Goal: Information Seeking & Learning: Learn about a topic

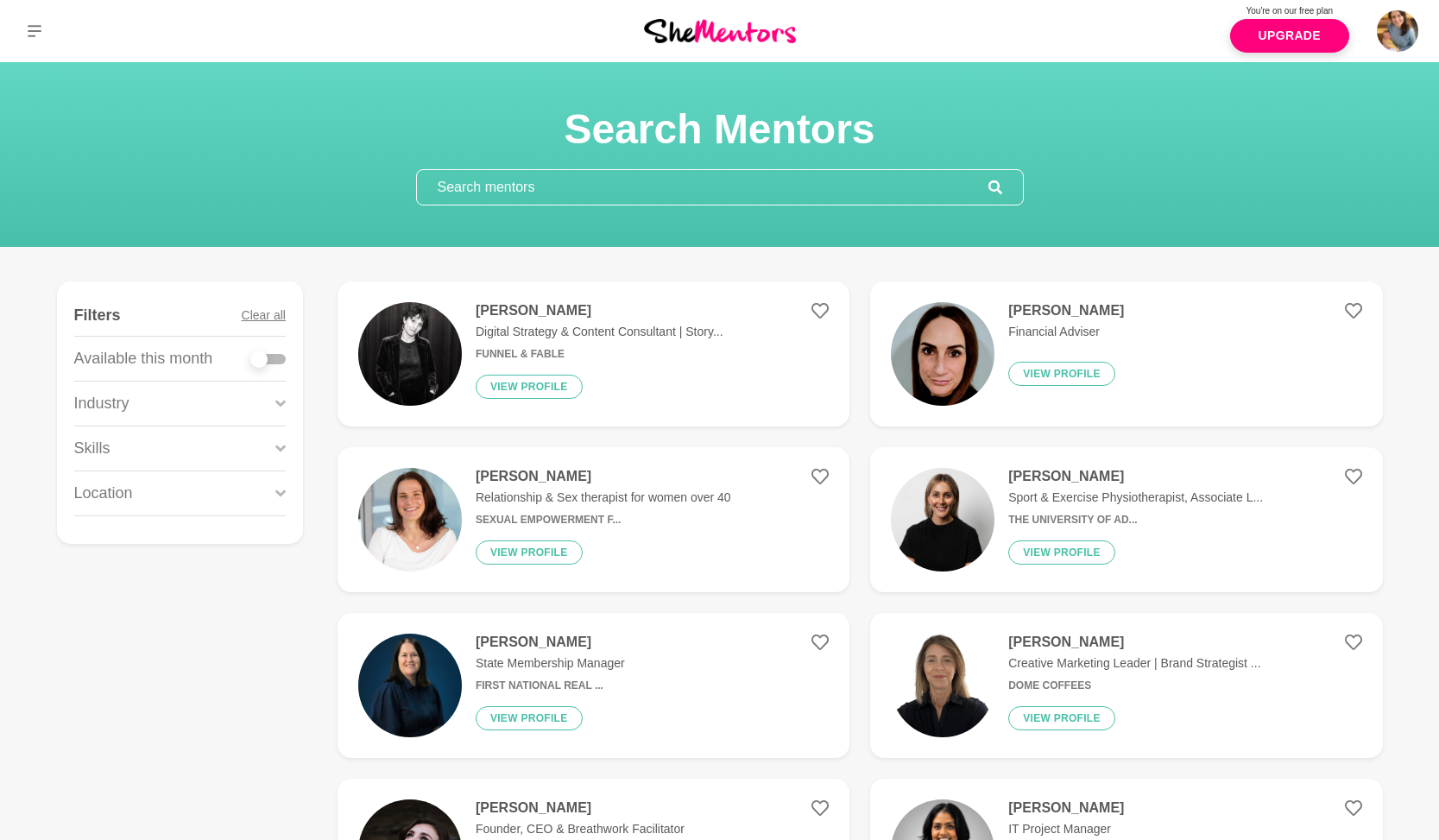
click at [512, 185] on input "text" at bounding box center [703, 187] width 571 height 34
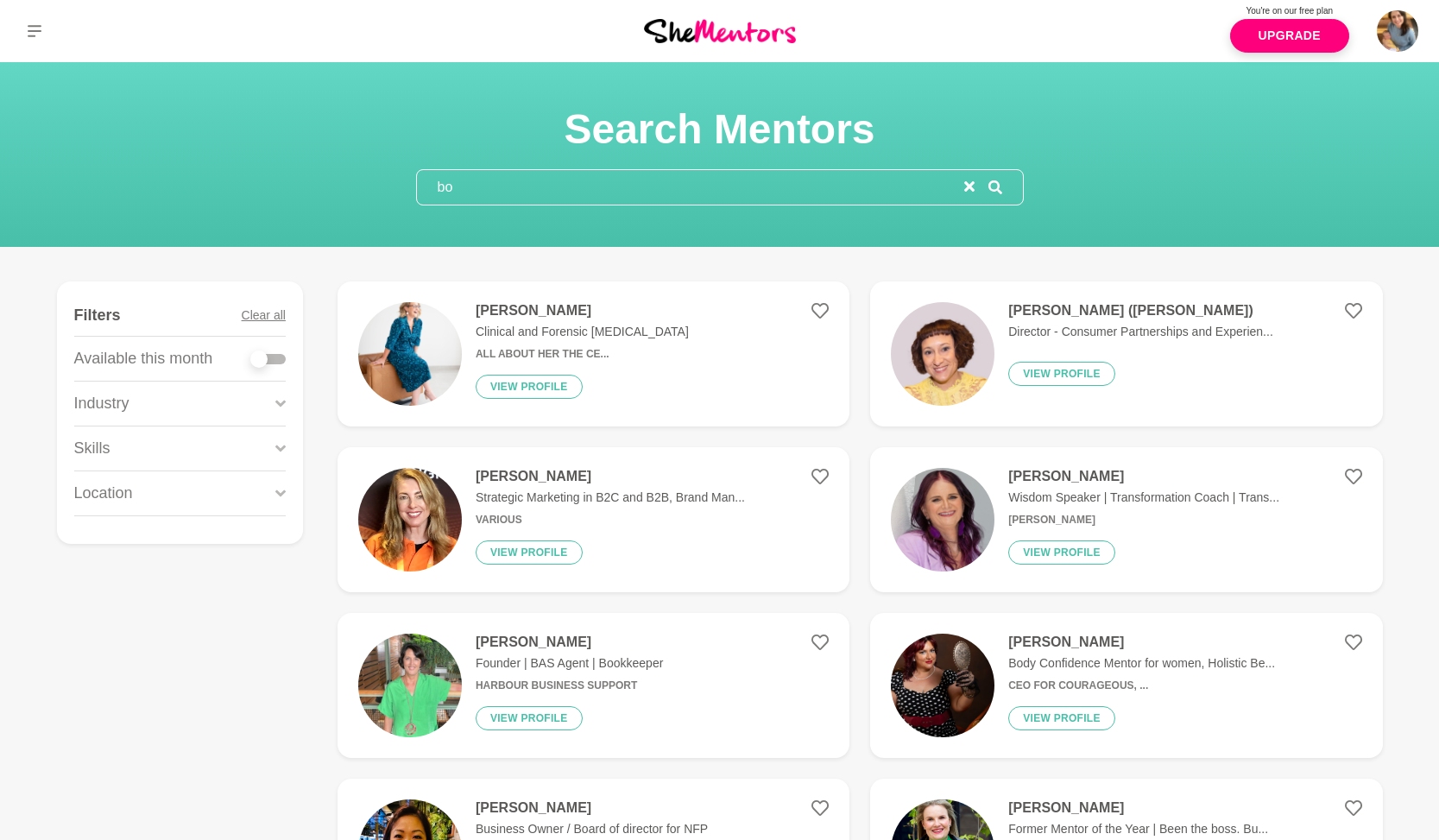
type input "b"
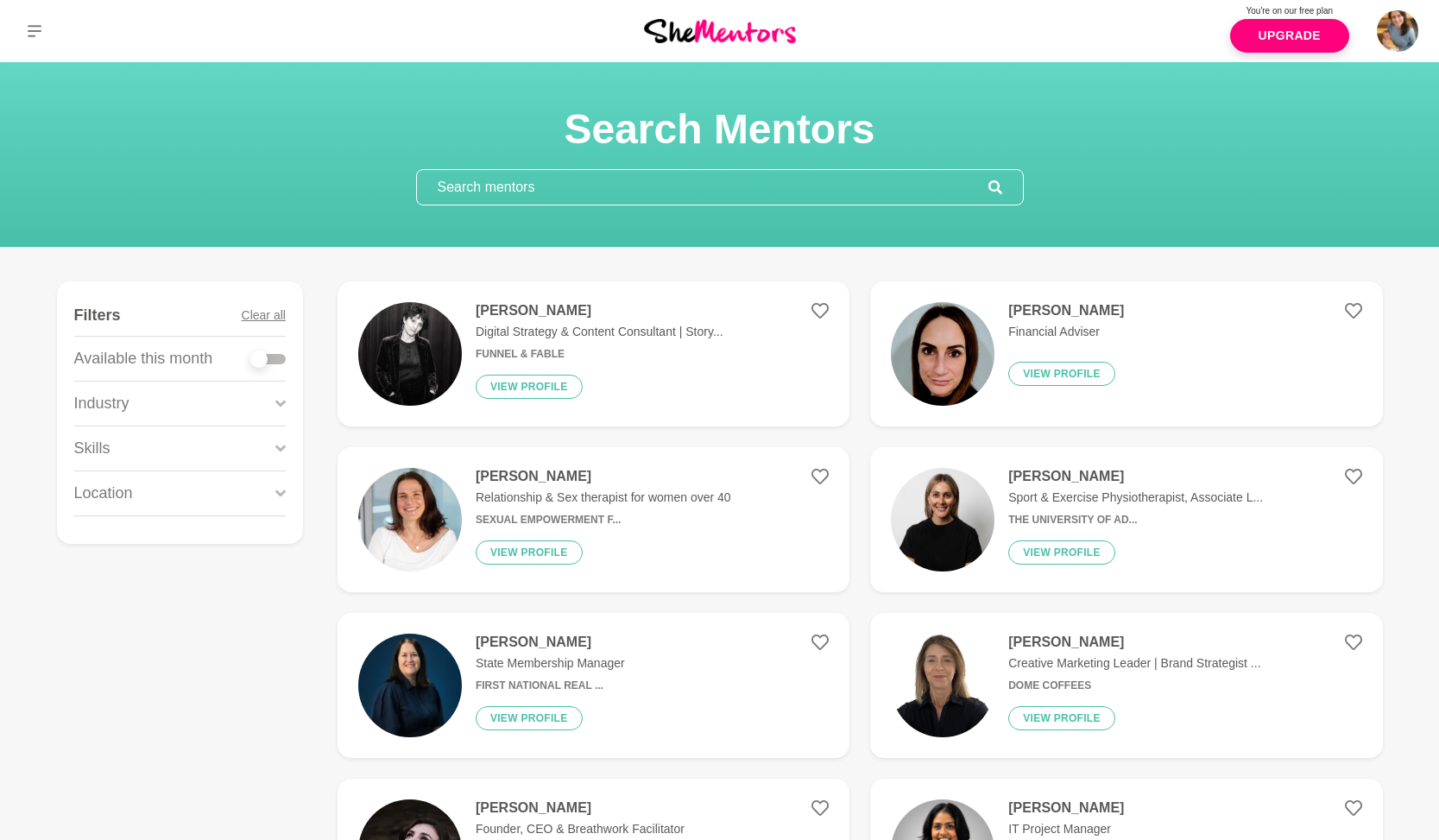
click at [103, 450] on p "Skills" at bounding box center [92, 448] width 36 height 23
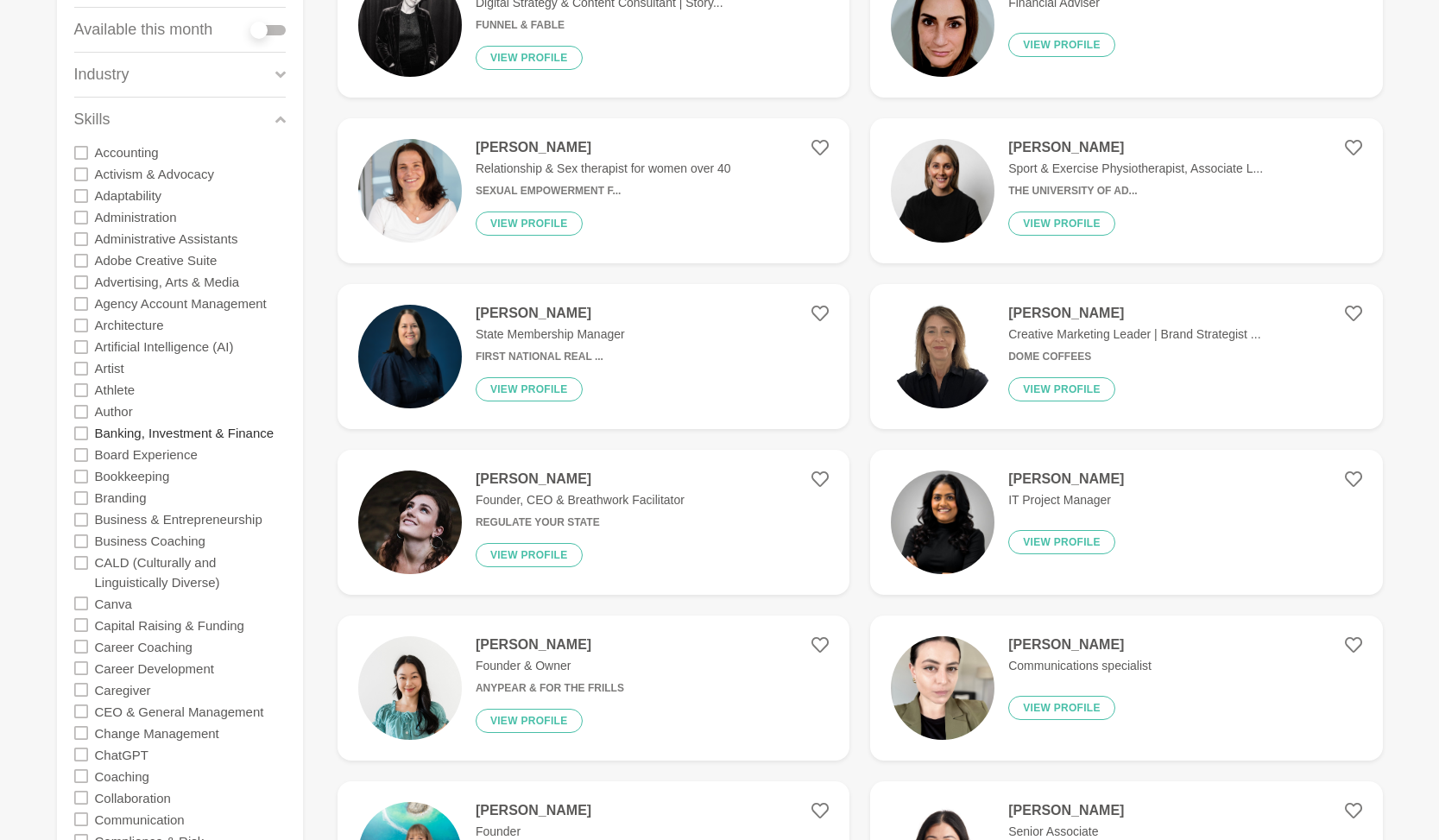
scroll to position [370, 0]
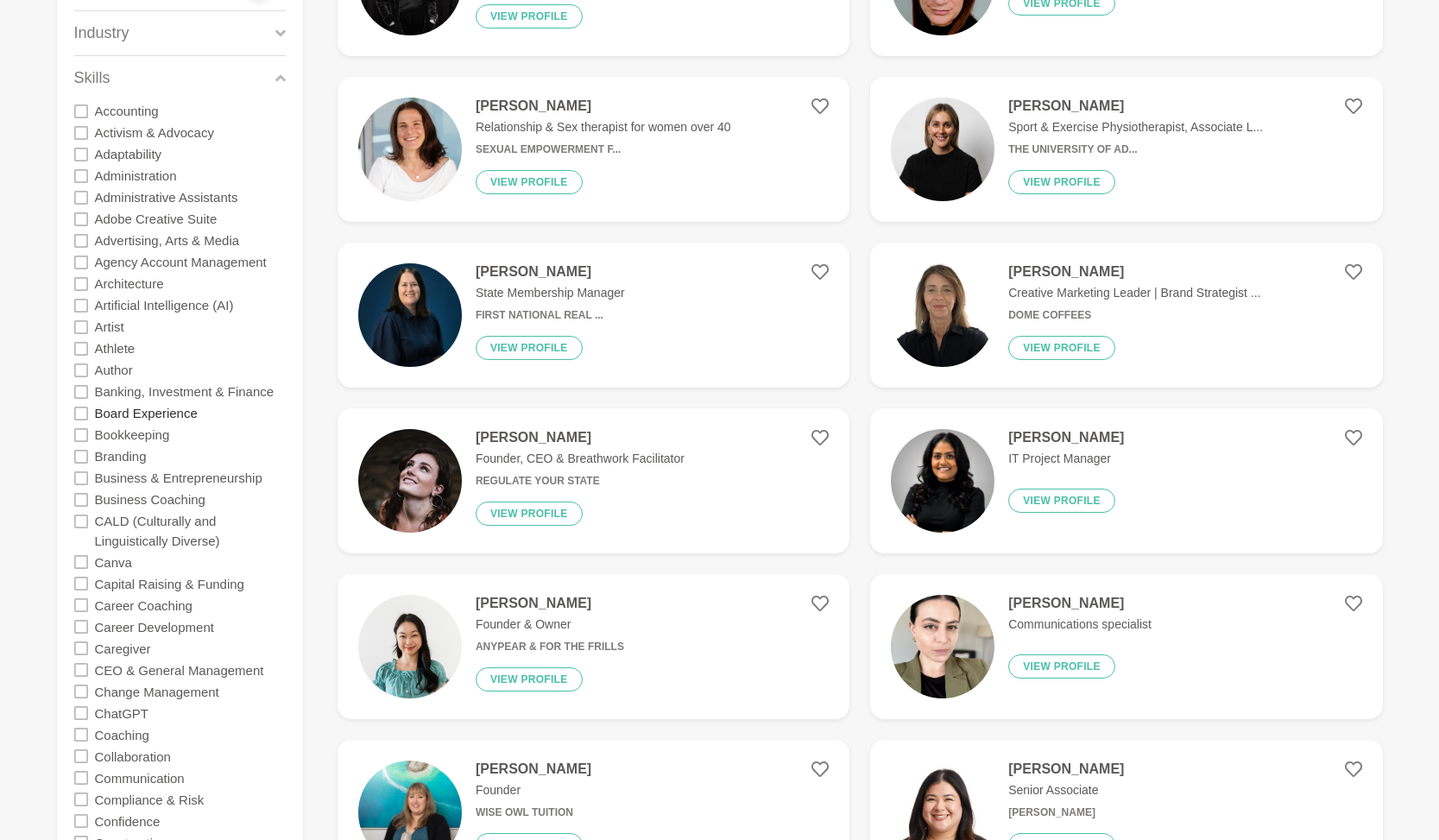
click at [168, 414] on label "Board Experience" at bounding box center [146, 413] width 103 height 21
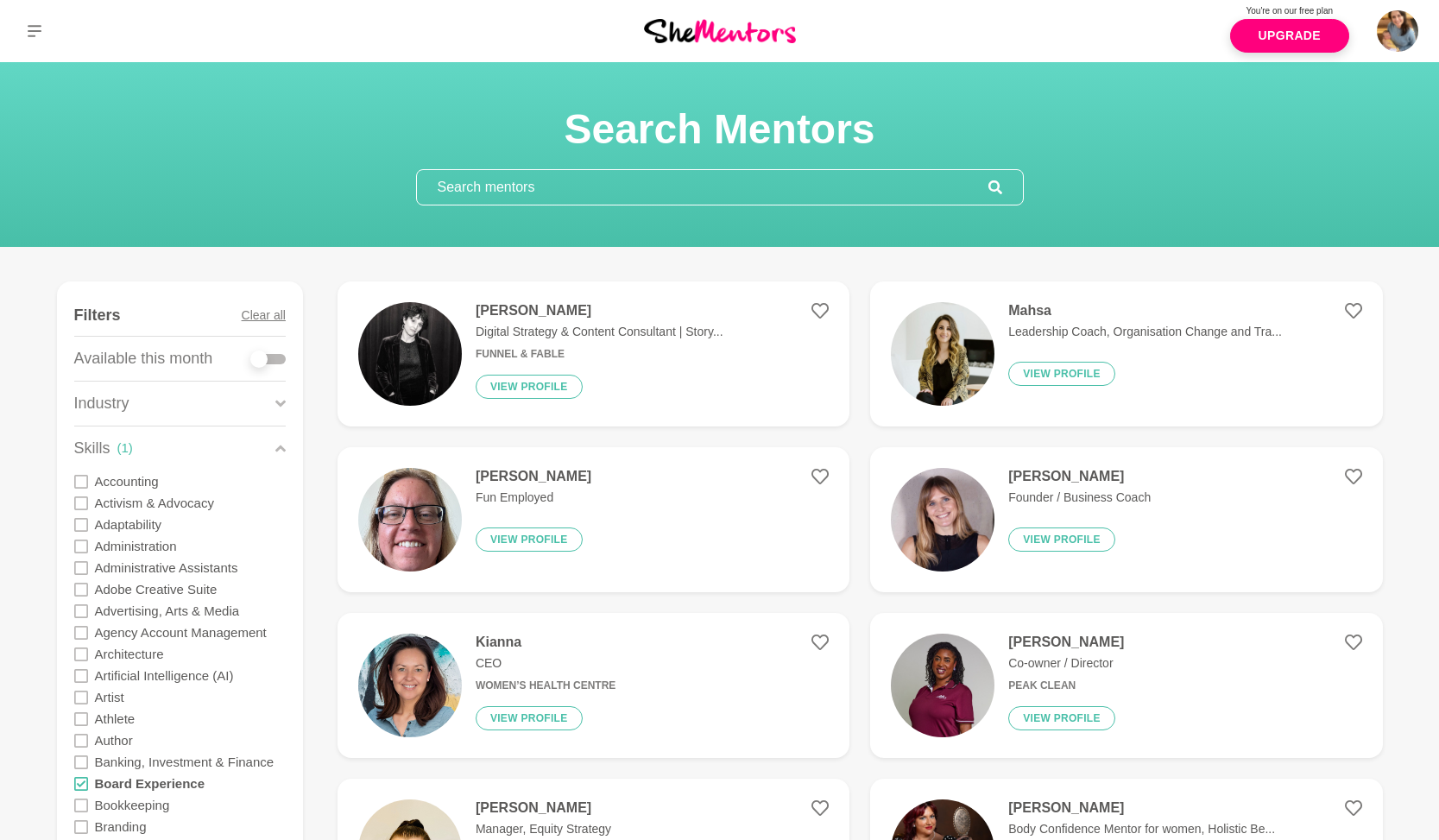
click at [467, 682] on div "[PERSON_NAME] CEO Women’s Health Centre View profile" at bounding box center [538, 685] width 154 height 103
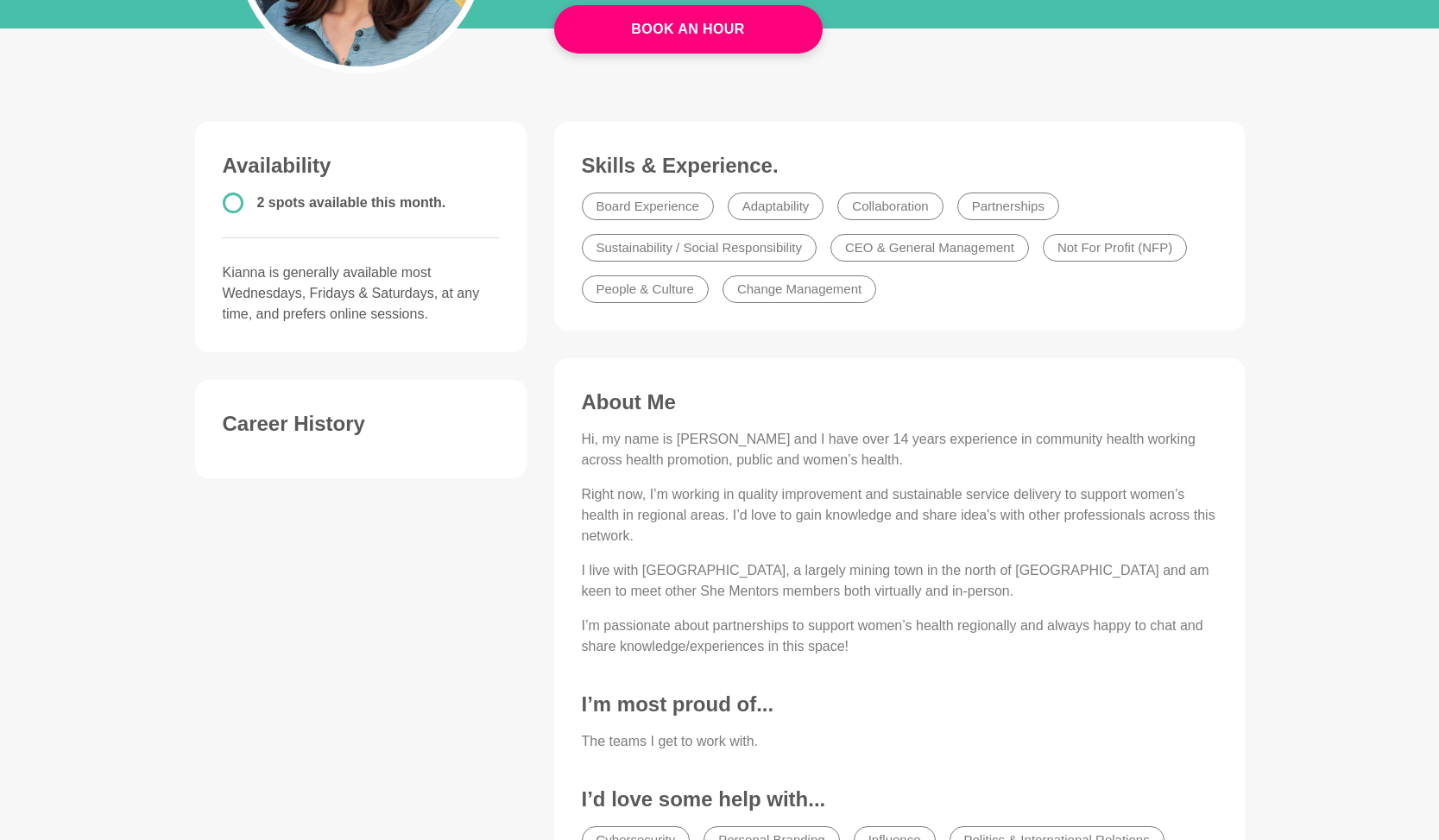
scroll to position [356, 0]
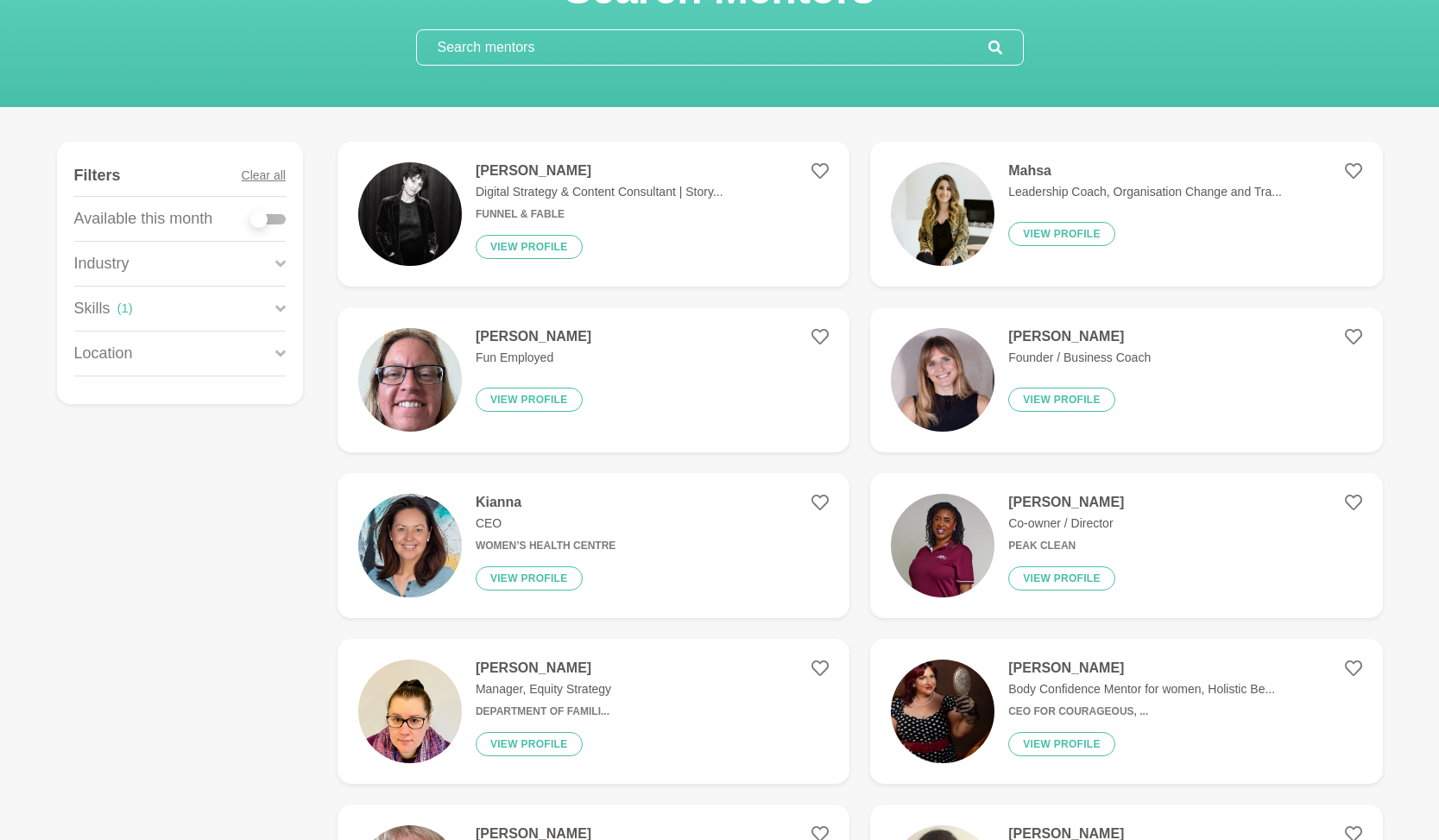
scroll to position [145, 0]
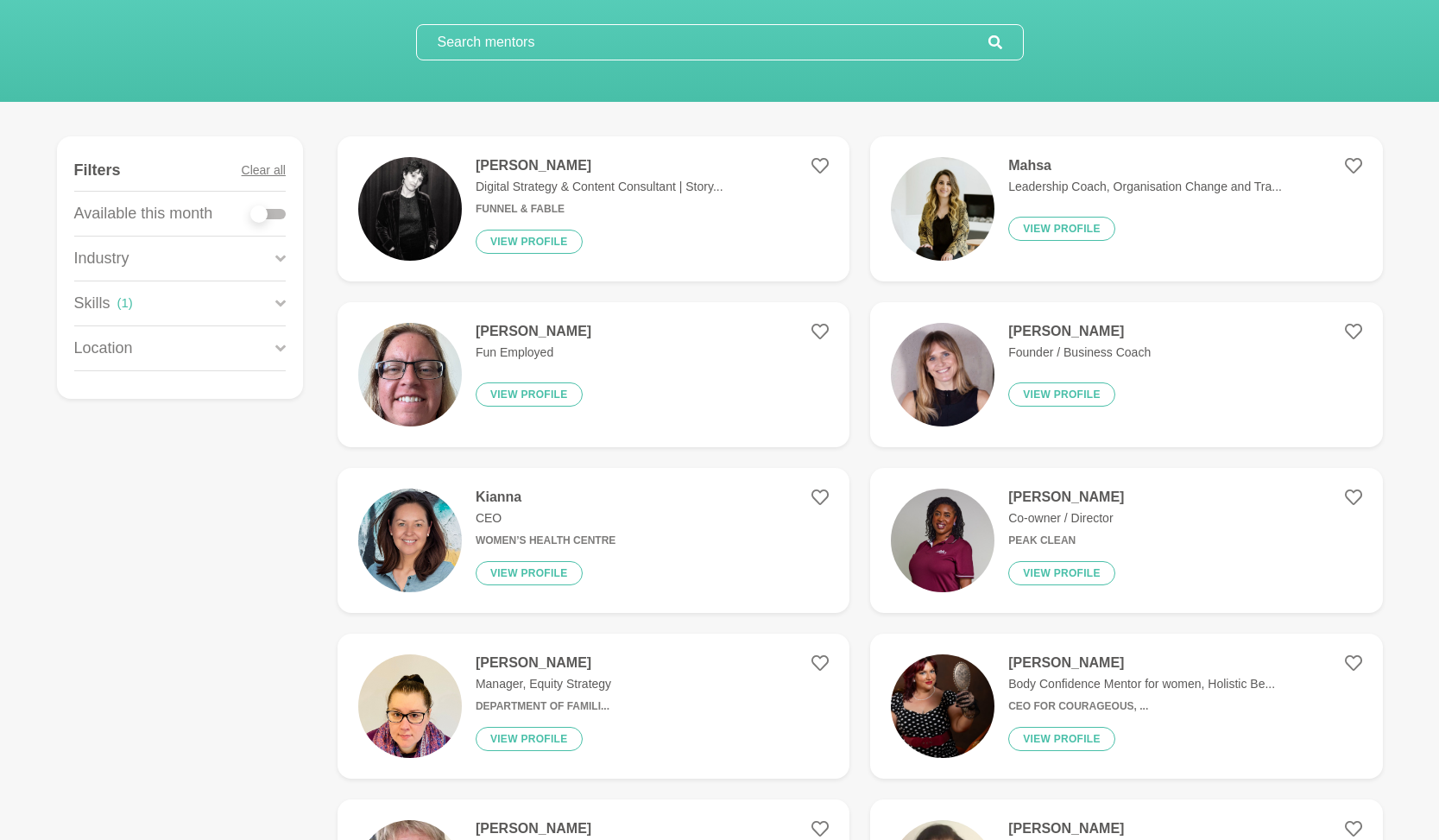
click at [406, 367] on img at bounding box center [410, 375] width 103 height 103
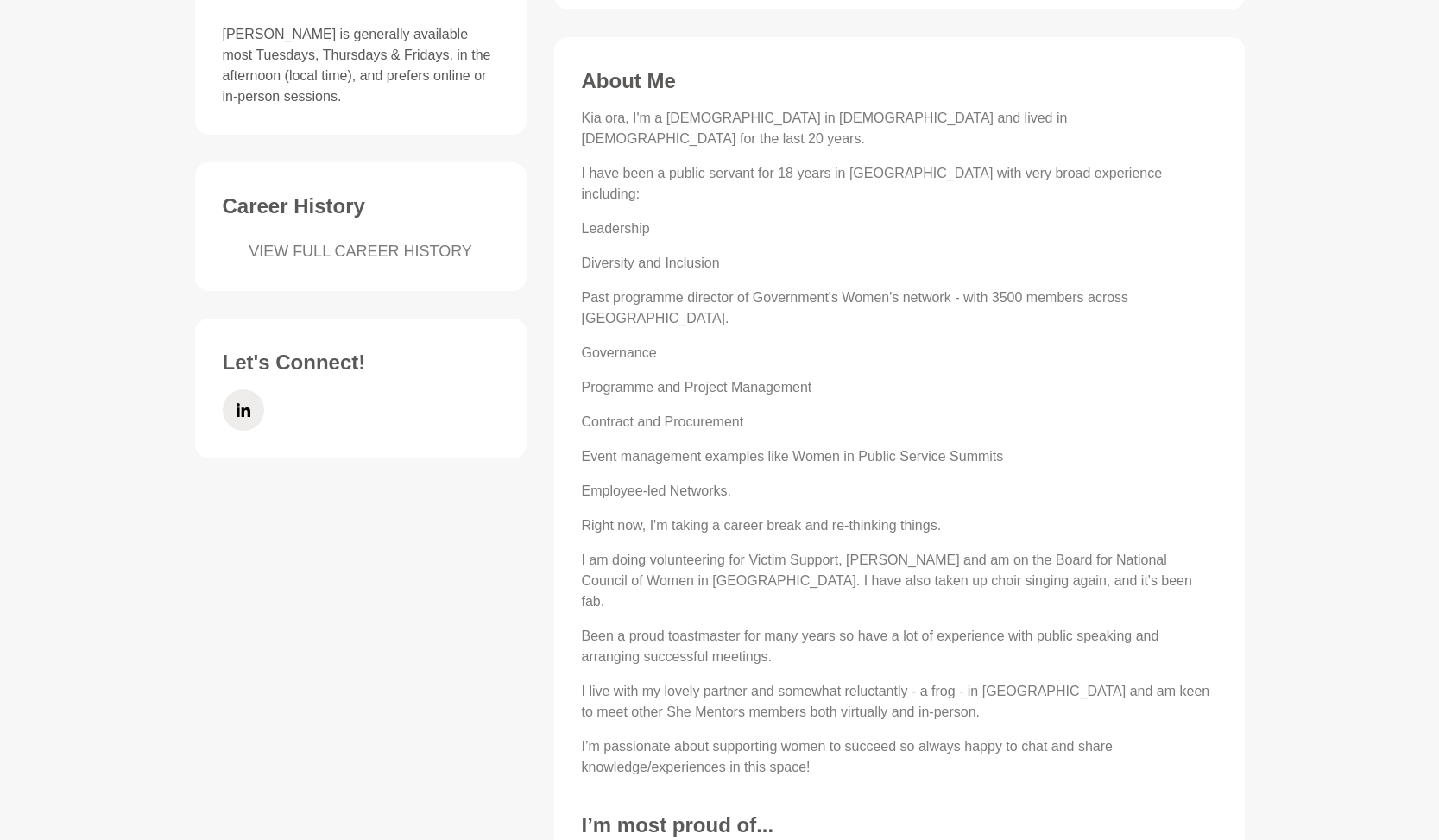
scroll to position [6, 0]
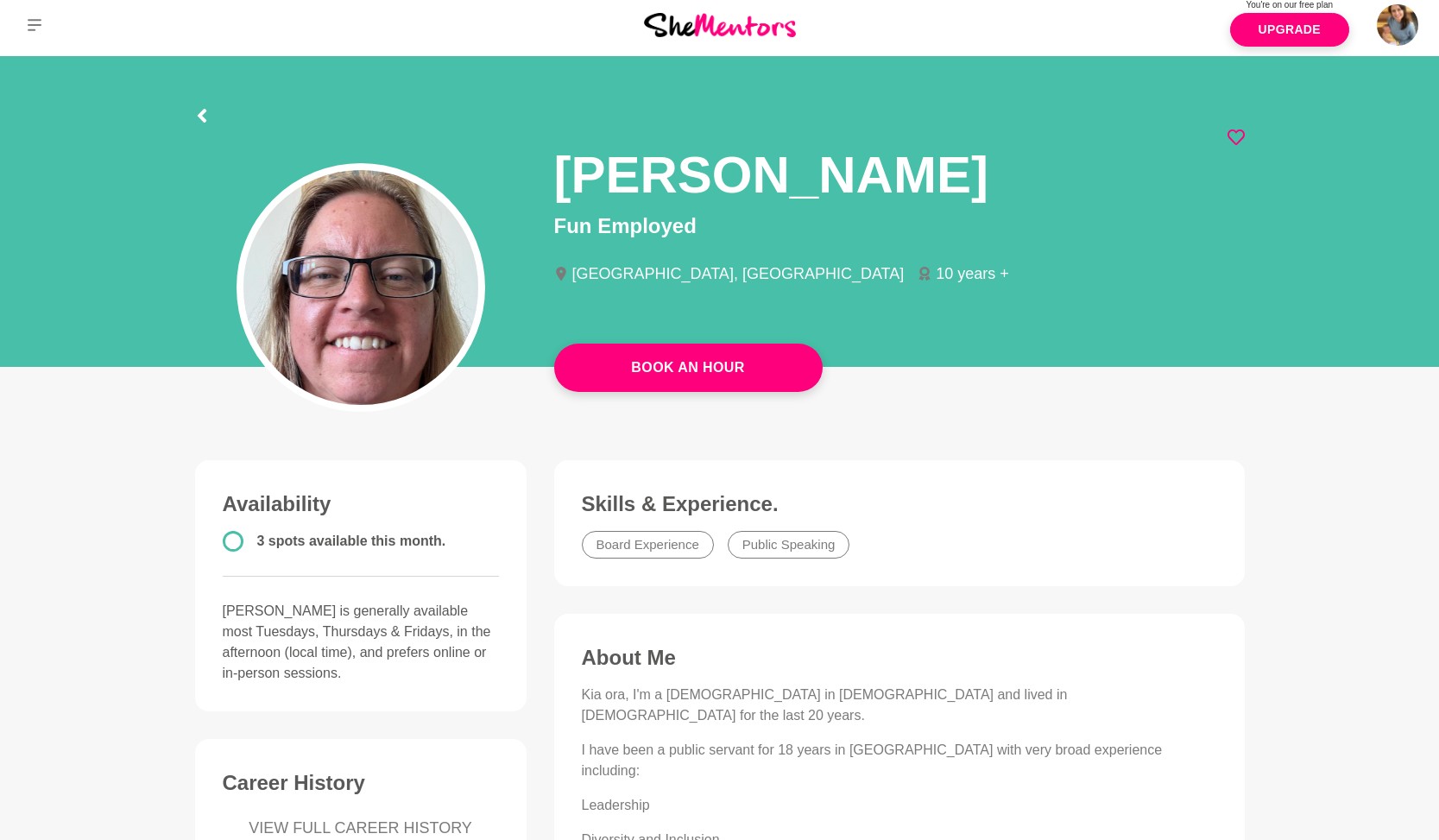
click at [1238, 132] on icon at bounding box center [1236, 137] width 18 height 18
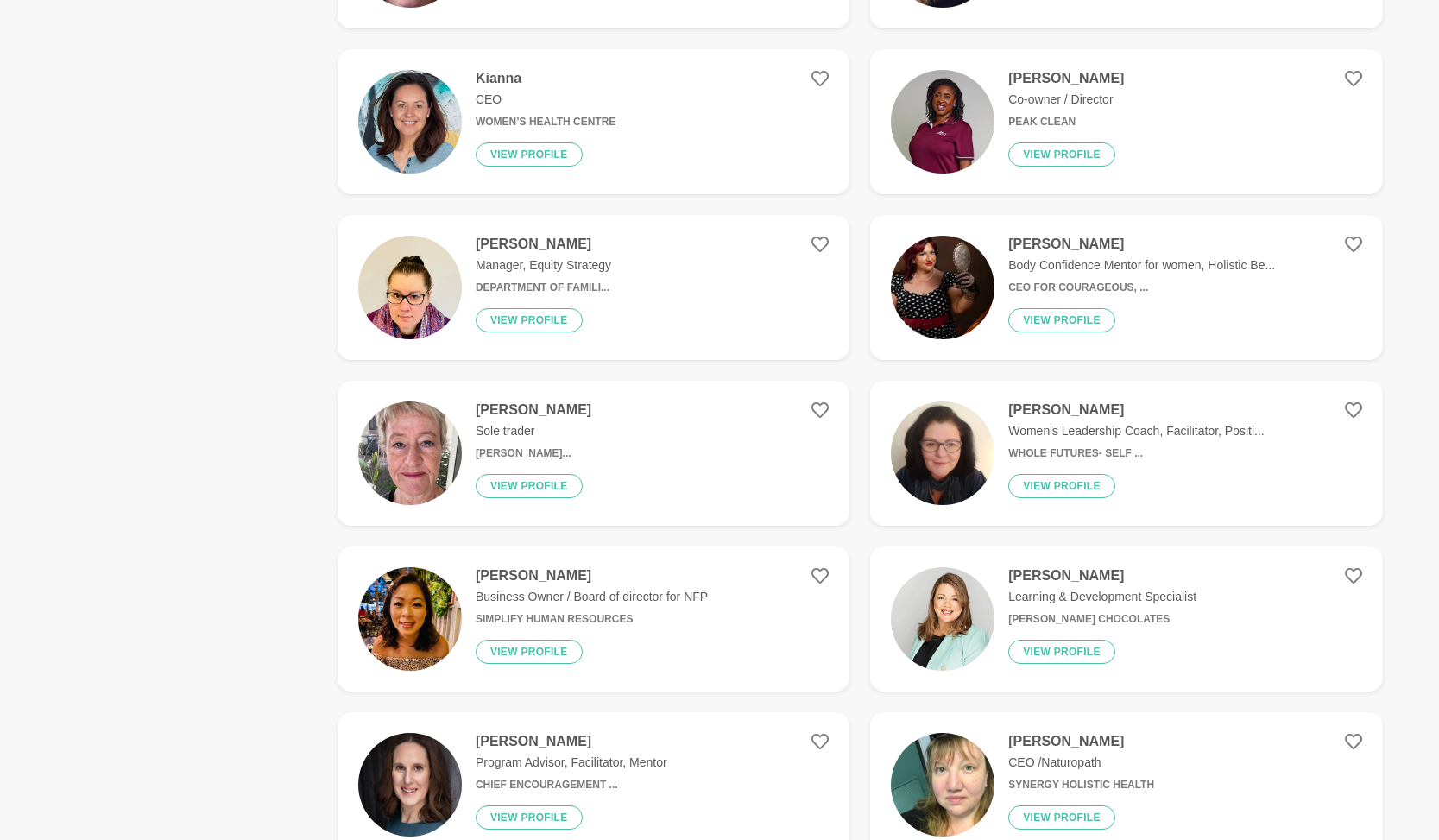
scroll to position [650, 0]
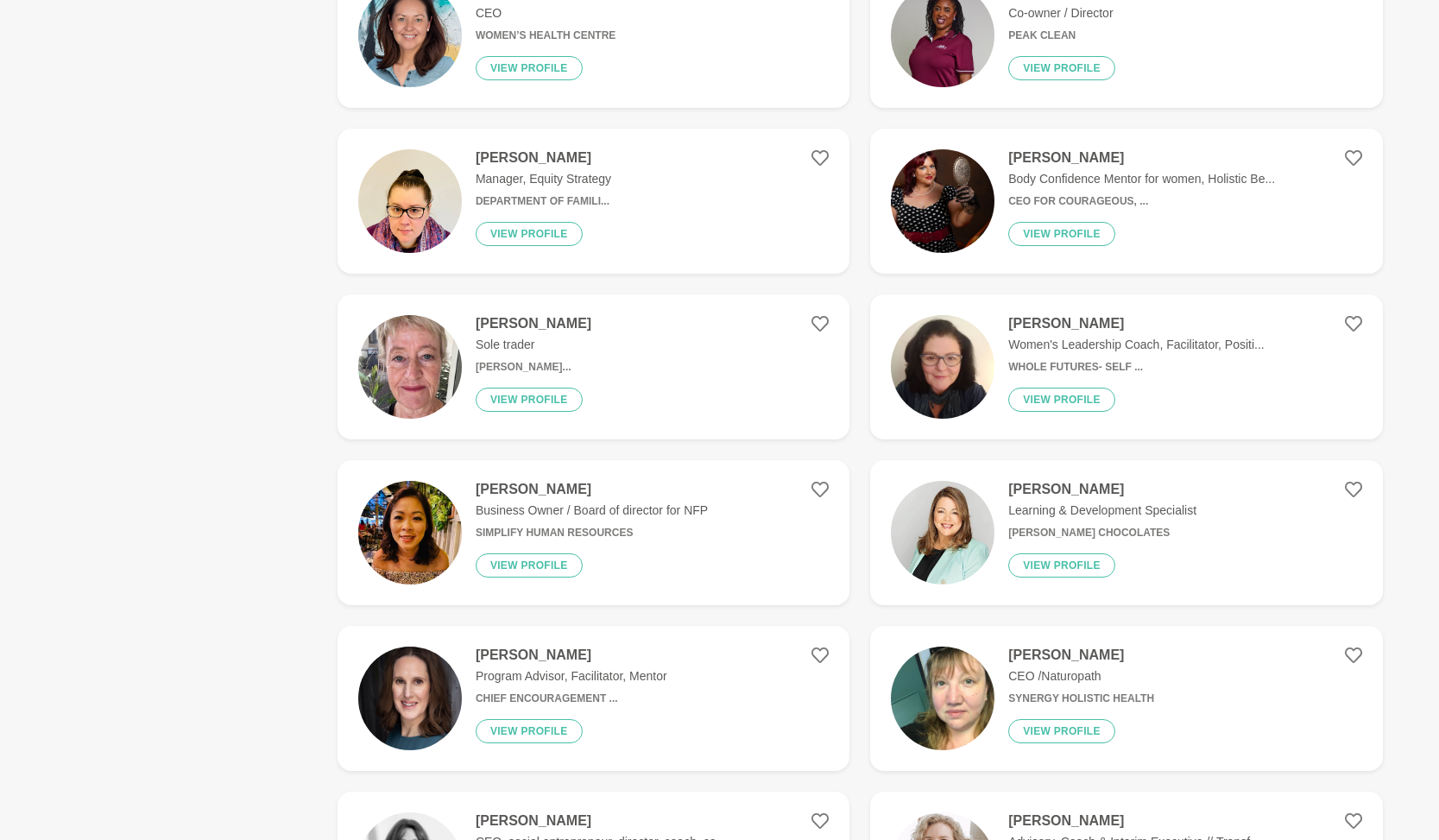
click at [941, 379] on img at bounding box center [942, 367] width 103 height 103
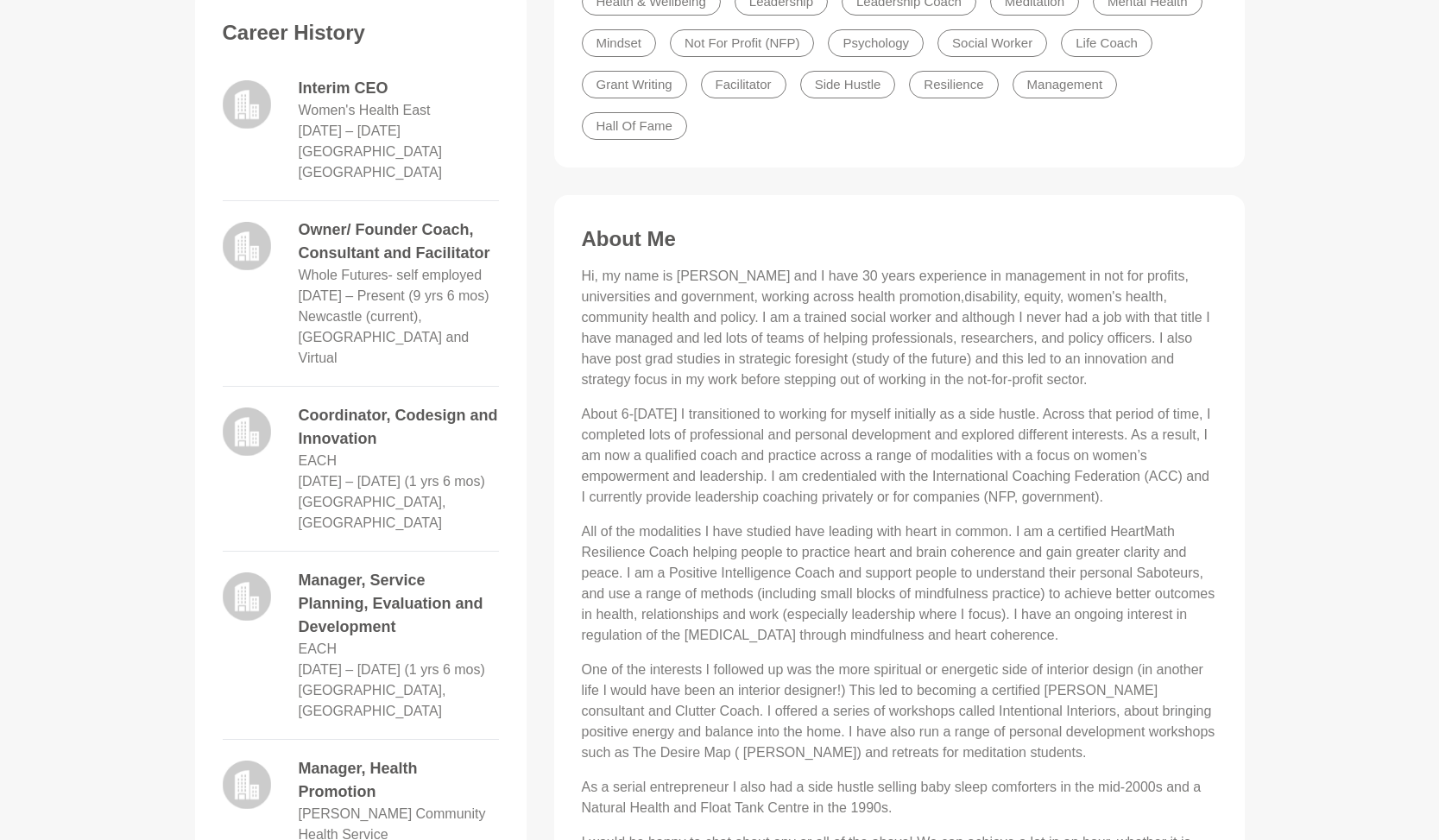
scroll to position [860, 0]
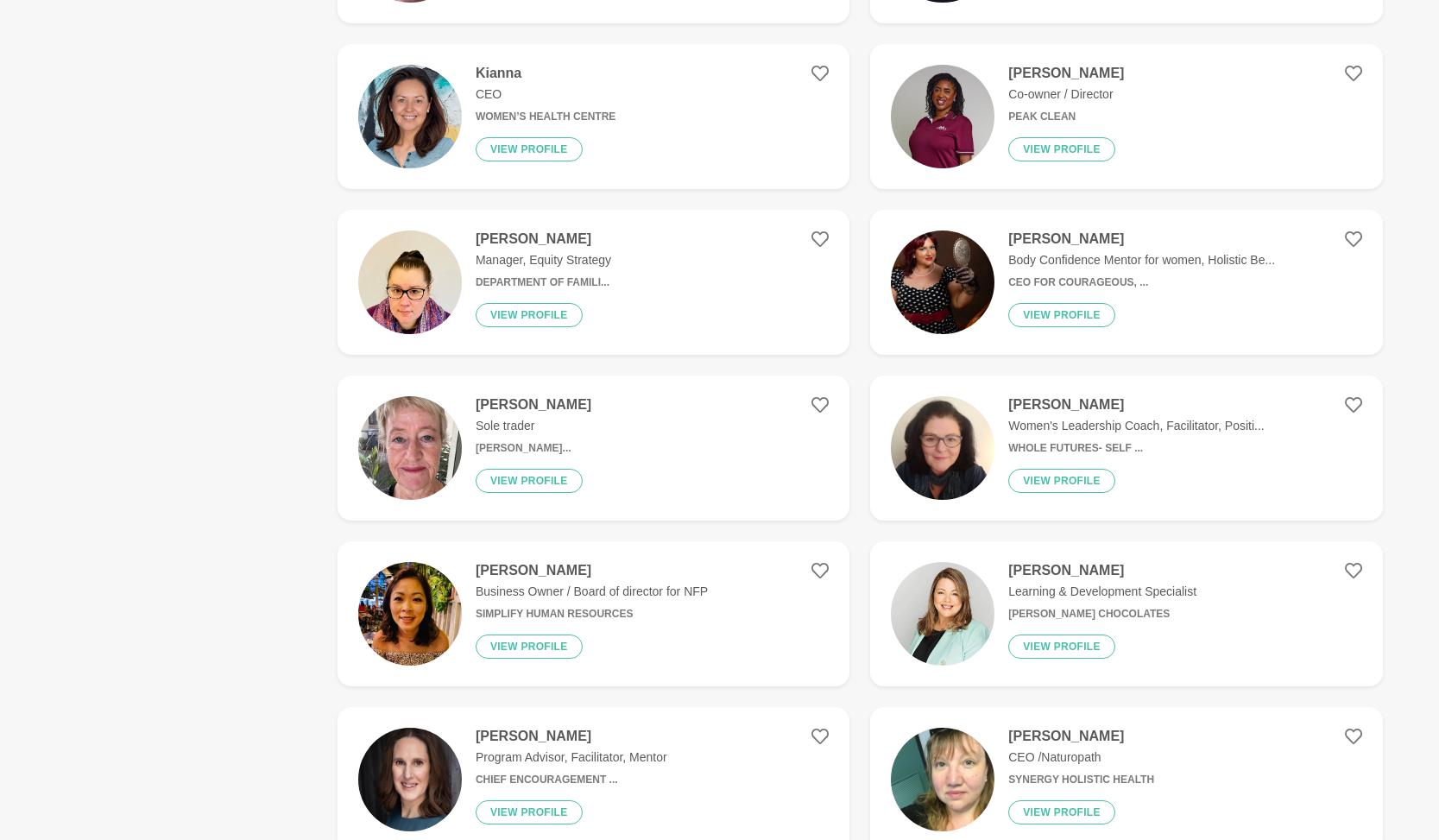
scroll to position [646, 0]
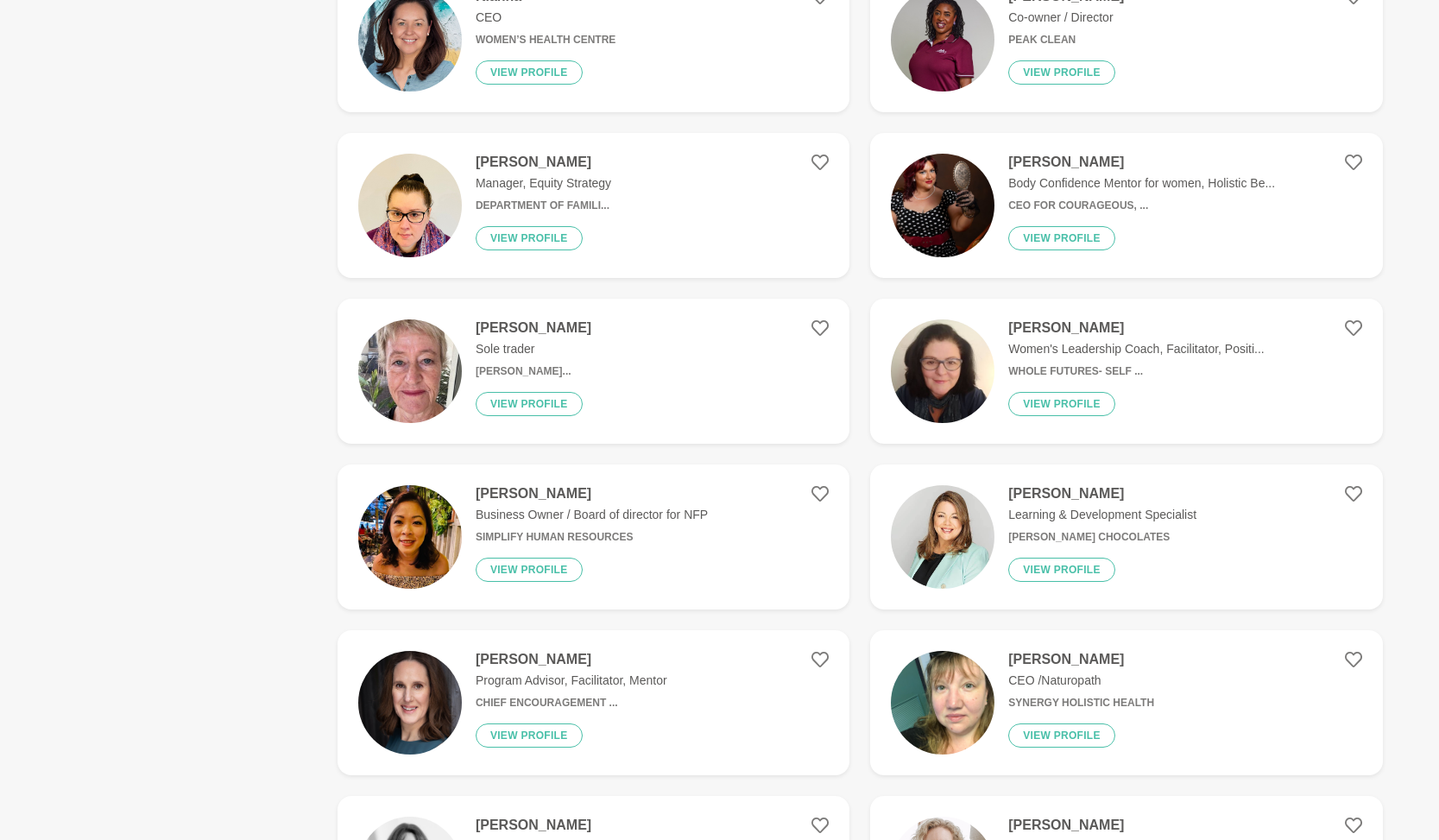
click at [463, 197] on div "[PERSON_NAME] Manager, Equity Strategy Department of Famili... View profile" at bounding box center [536, 205] width 149 height 103
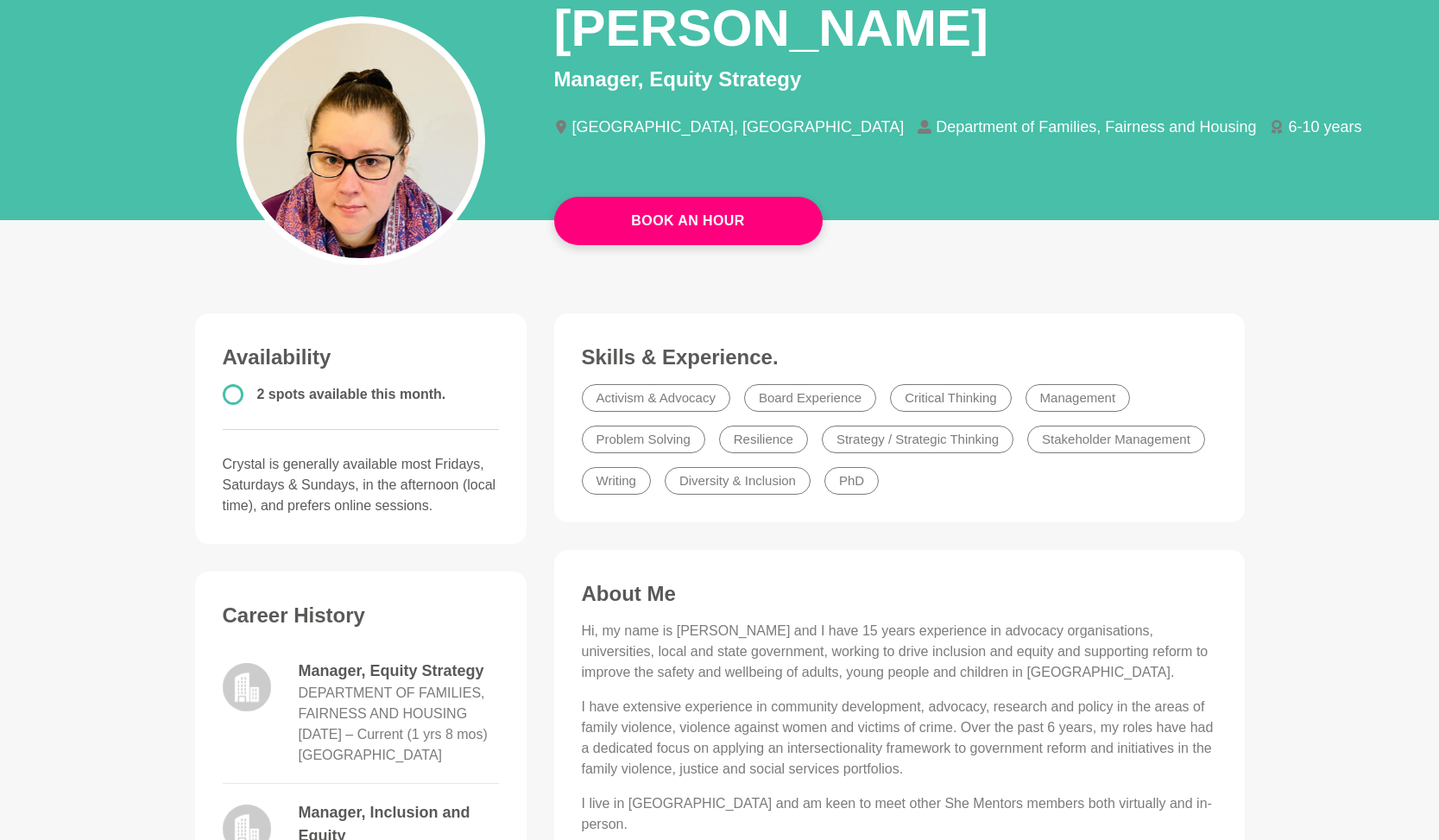
scroll to position [38, 0]
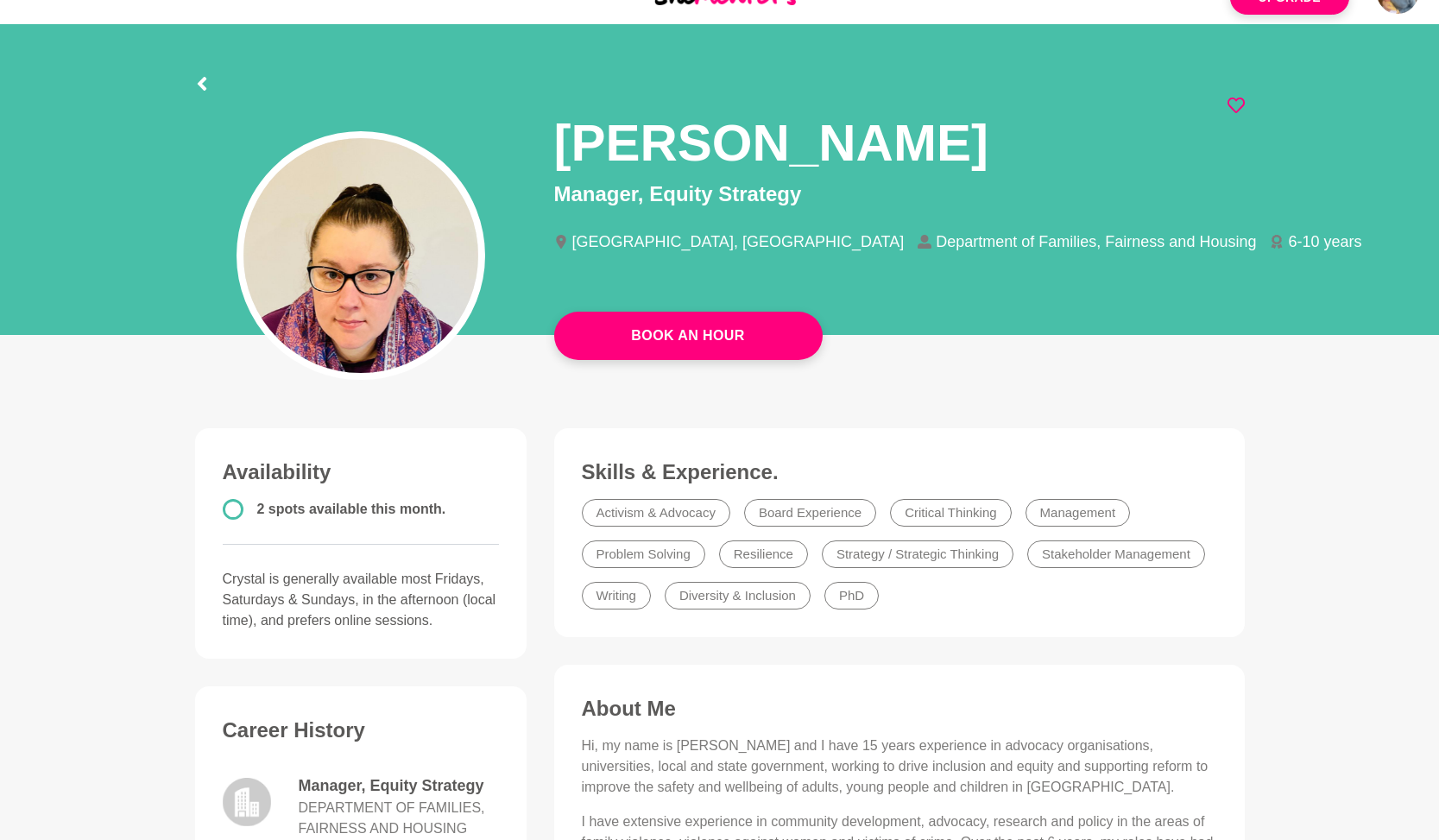
click at [1244, 103] on icon at bounding box center [1236, 105] width 18 height 16
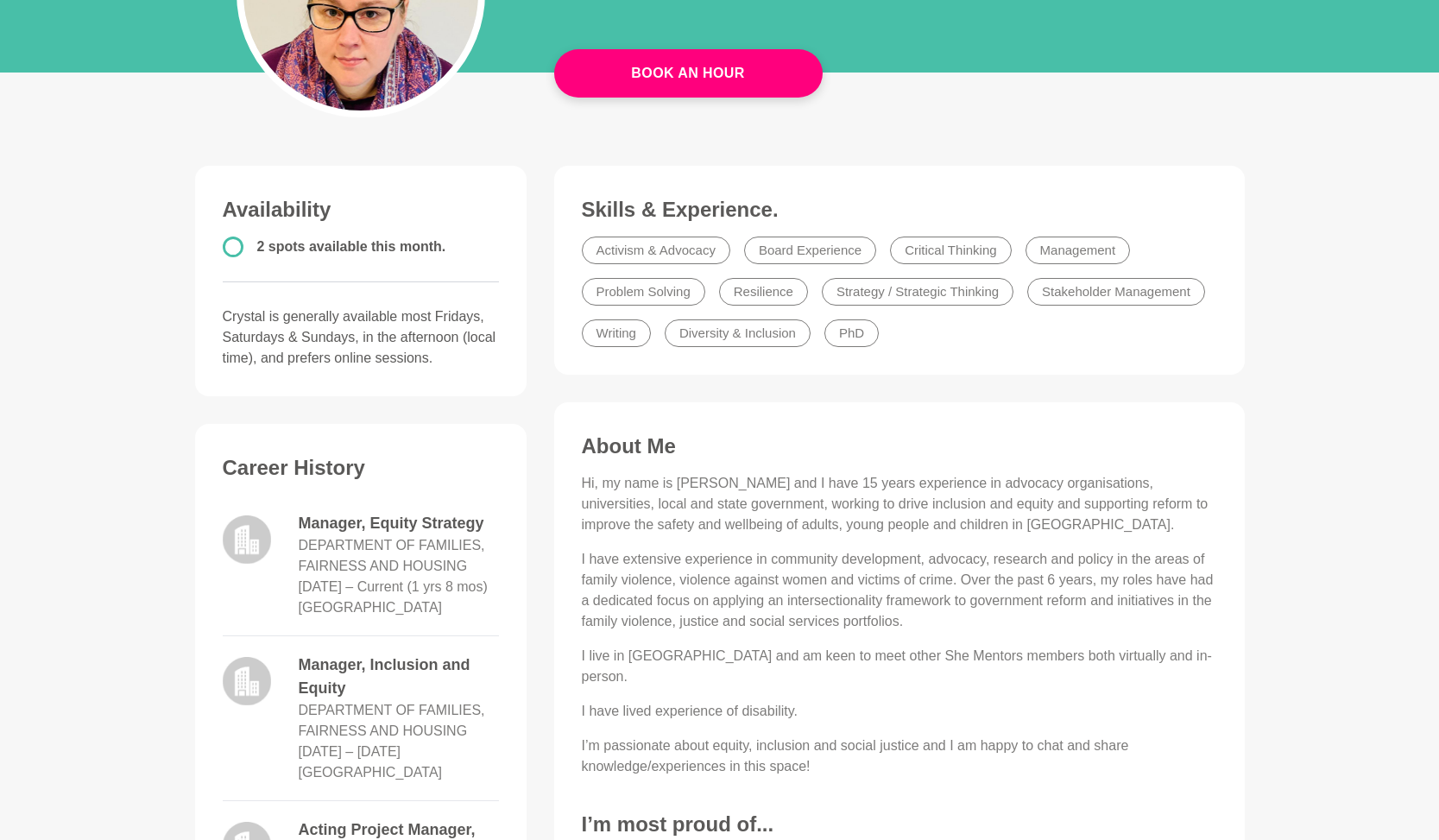
scroll to position [0, 0]
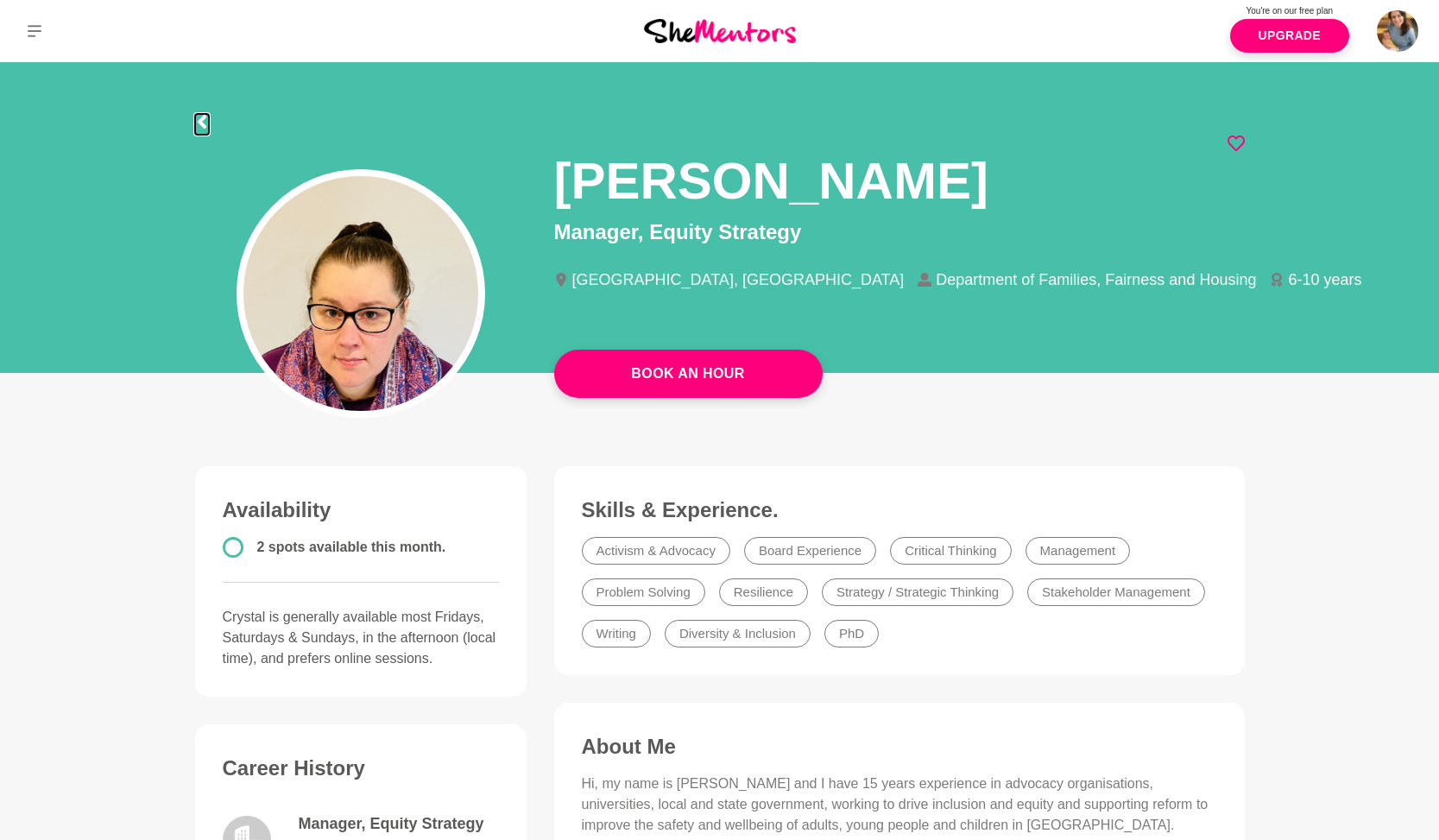
click at [203, 123] on icon at bounding box center [201, 122] width 8 height 14
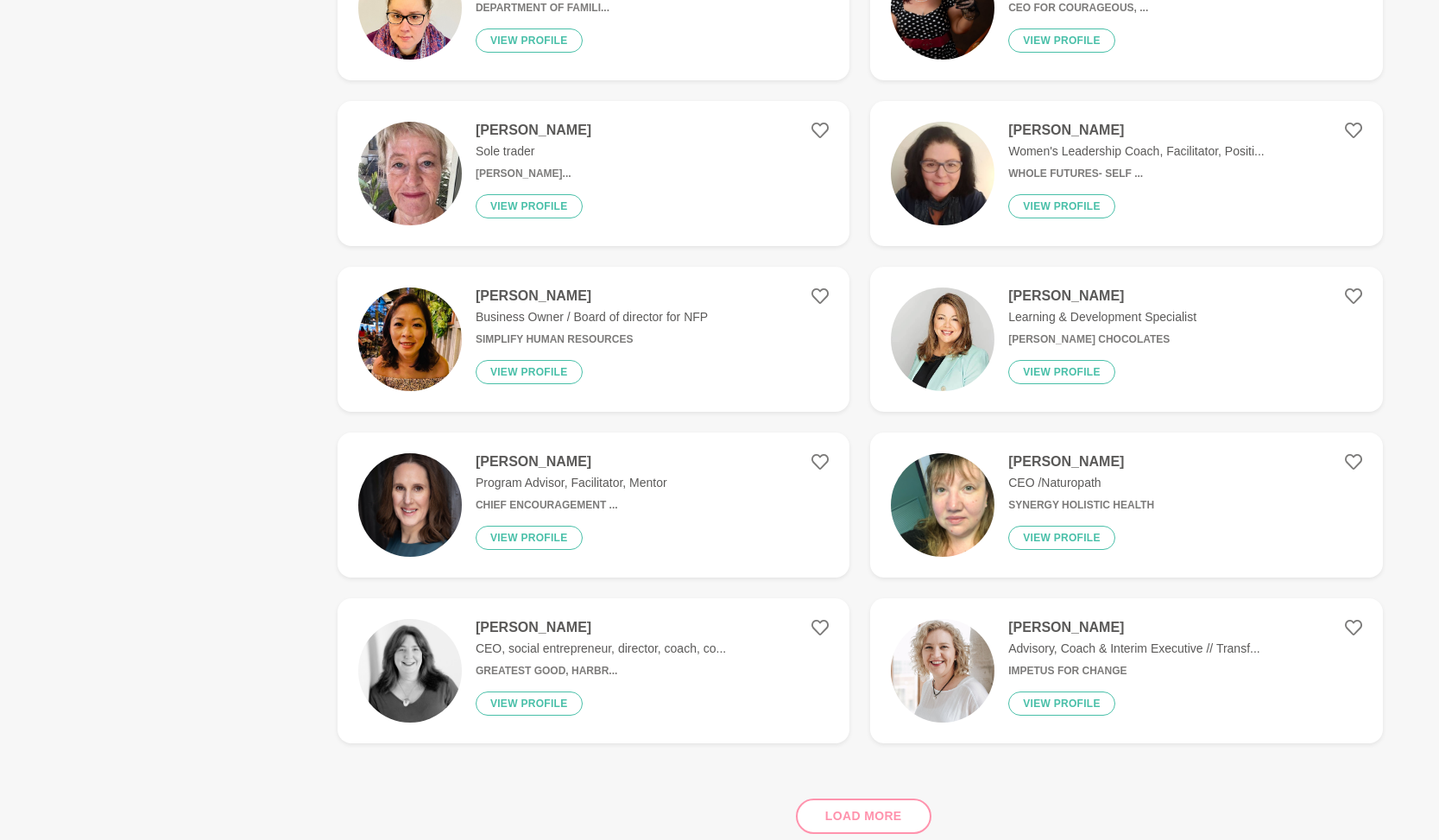
scroll to position [858, 0]
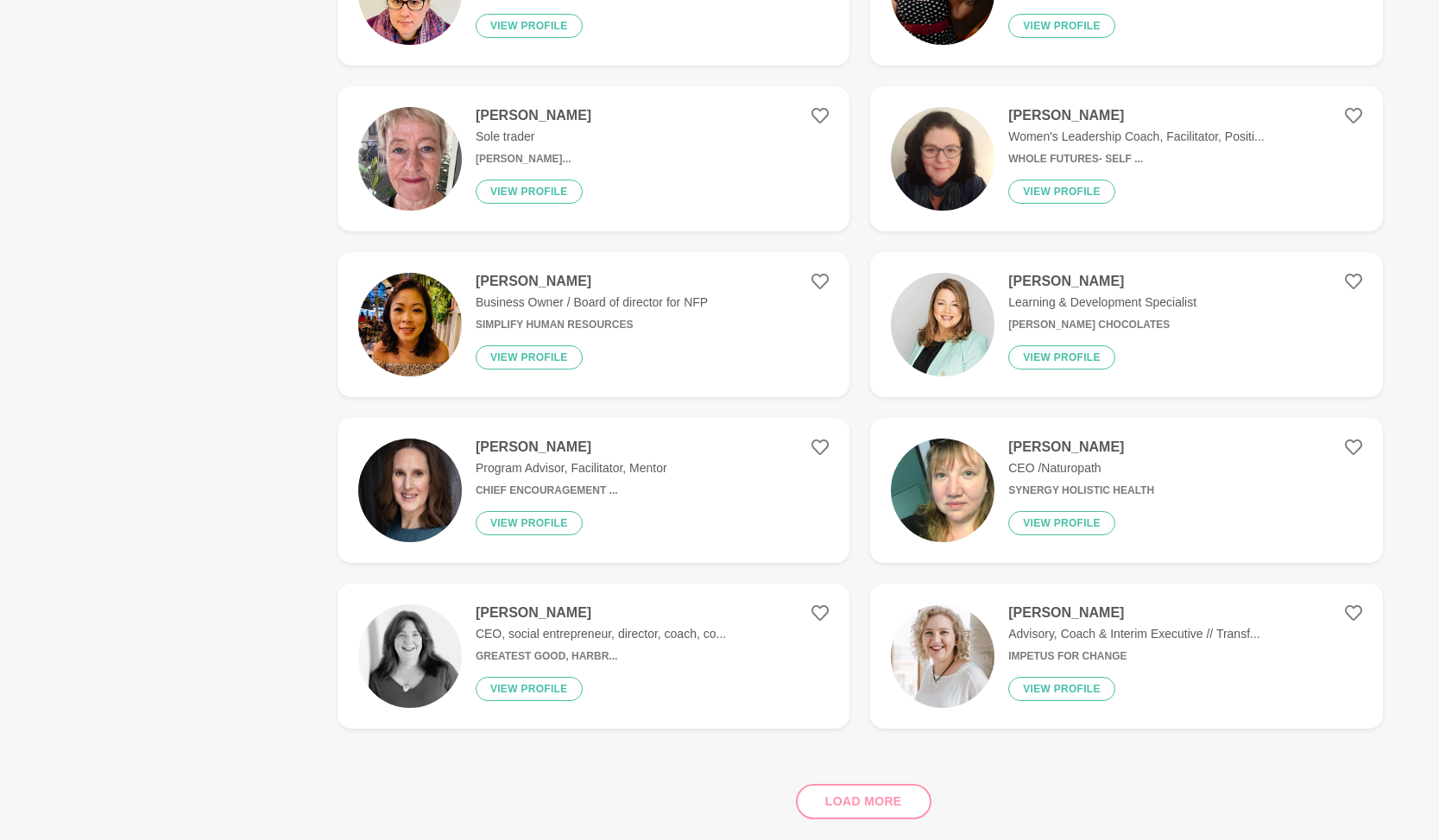
click at [376, 485] on img at bounding box center [410, 490] width 103 height 103
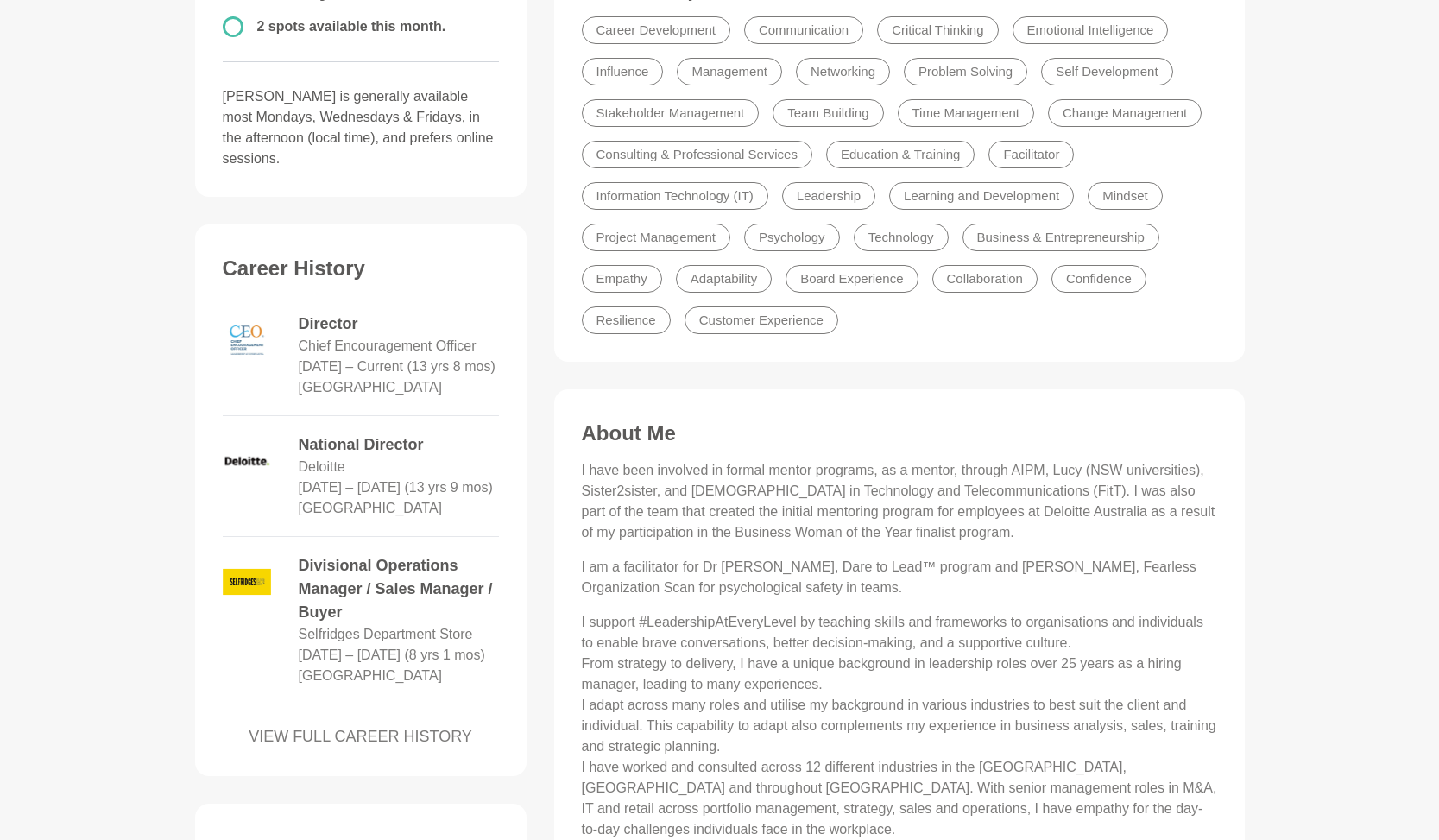
scroll to position [599, 0]
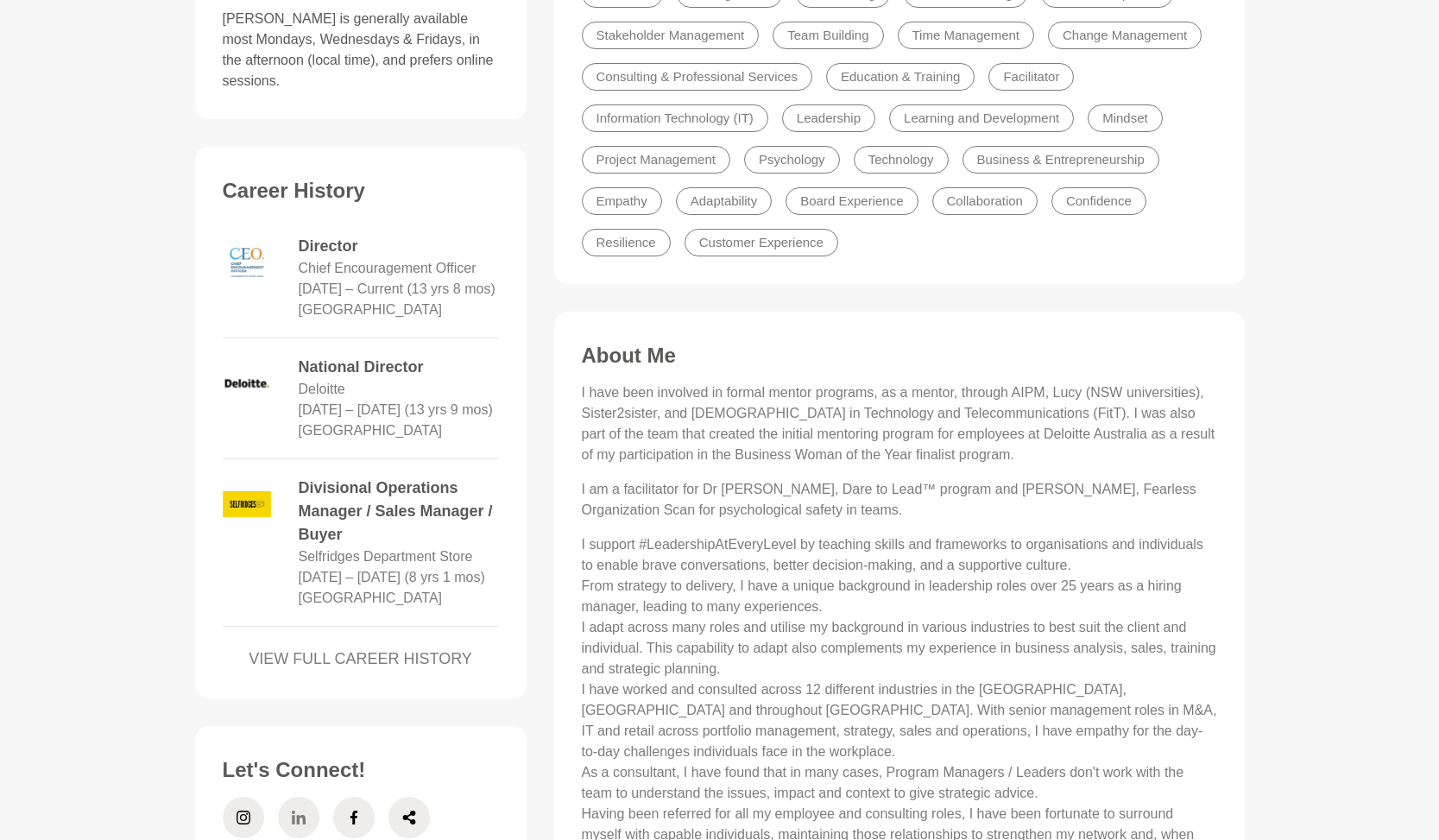
click at [286, 833] on span at bounding box center [298, 817] width 41 height 41
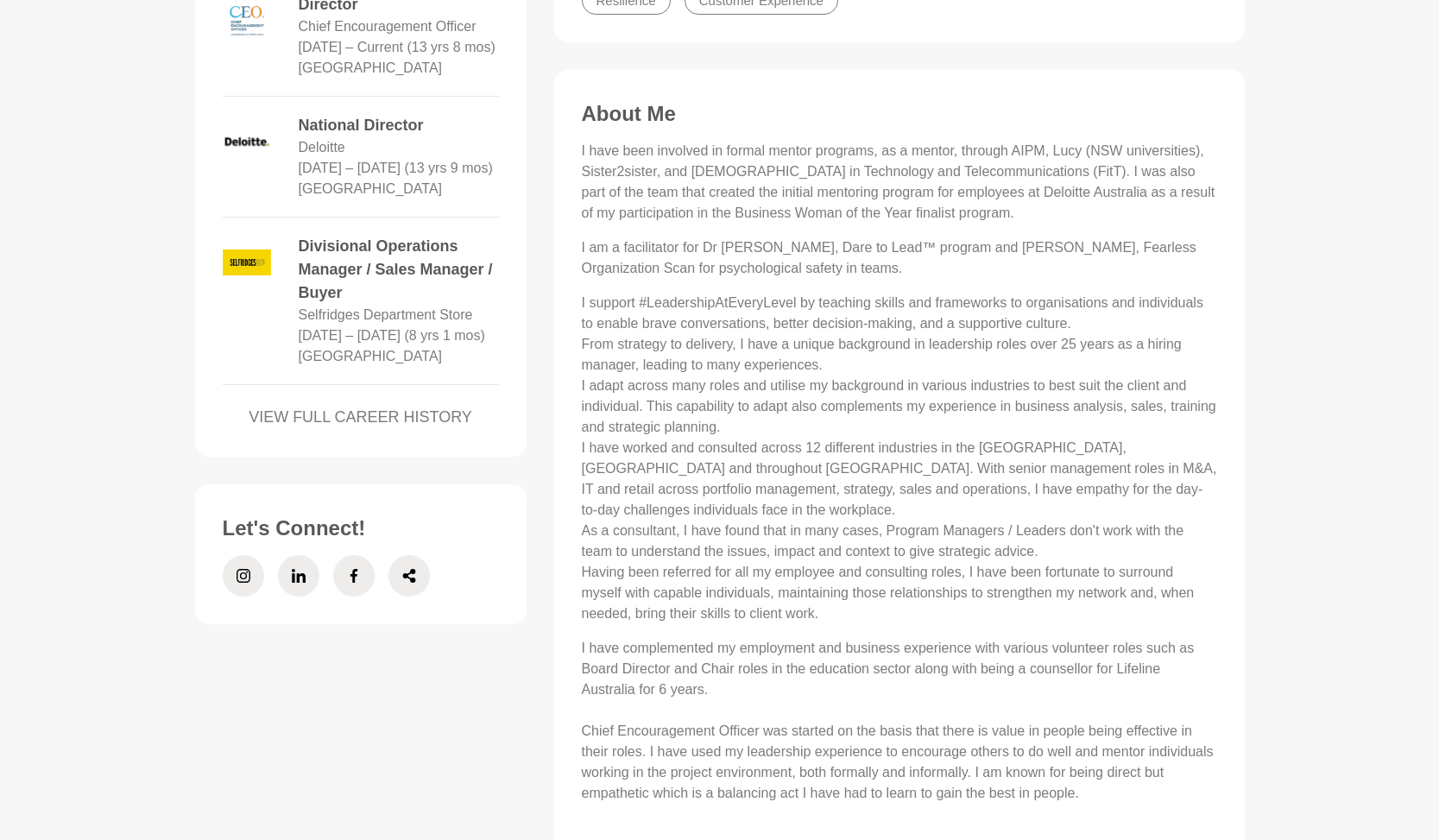
scroll to position [846, 0]
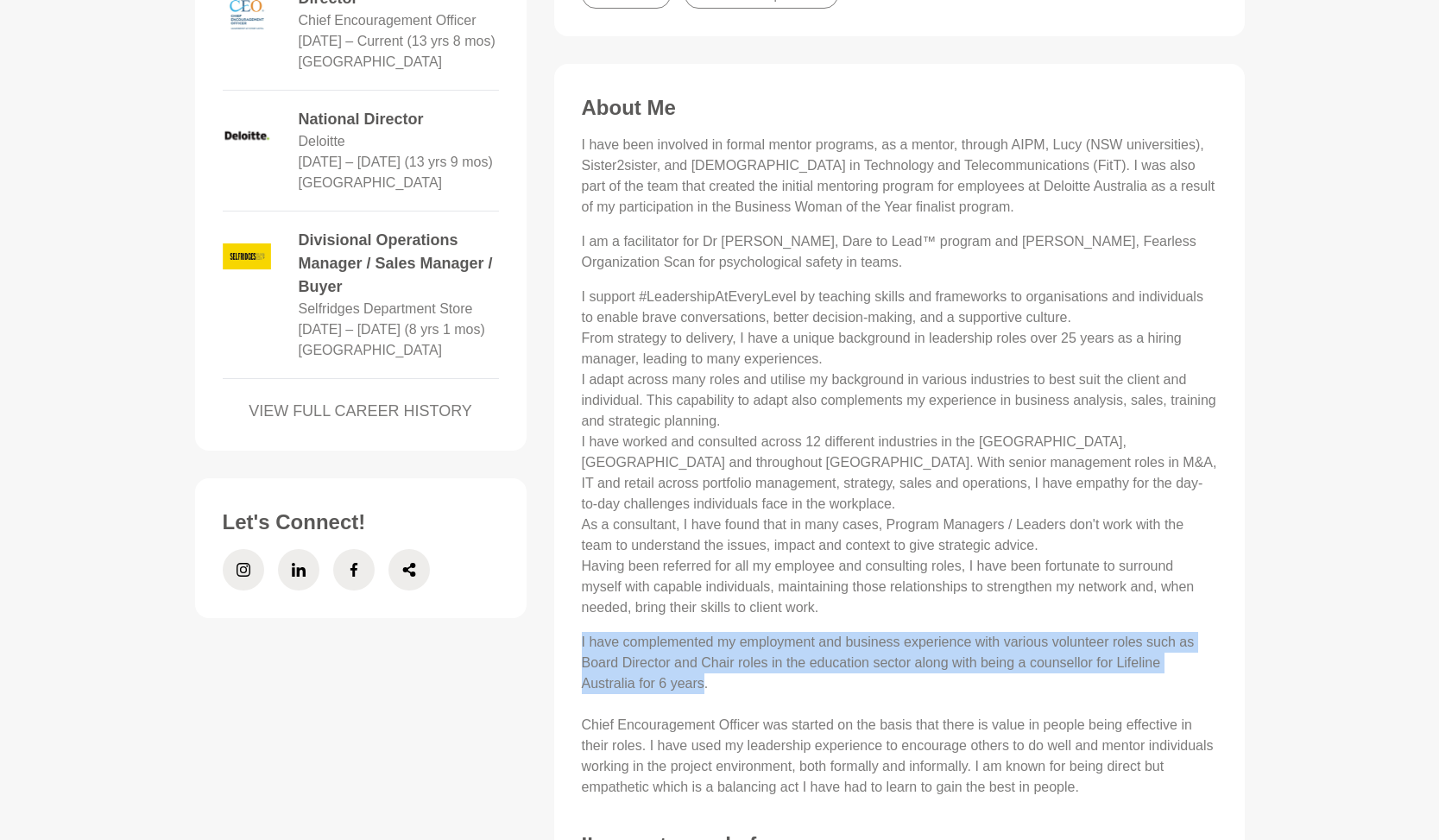
drag, startPoint x: 581, startPoint y: 626, endPoint x: 701, endPoint y: 663, distance: 125.6
click at [701, 663] on p "I have complemented my employment and business experience with various voluntee…" at bounding box center [900, 715] width 636 height 166
copy p "I have complemented my employment and business experience with various voluntee…"
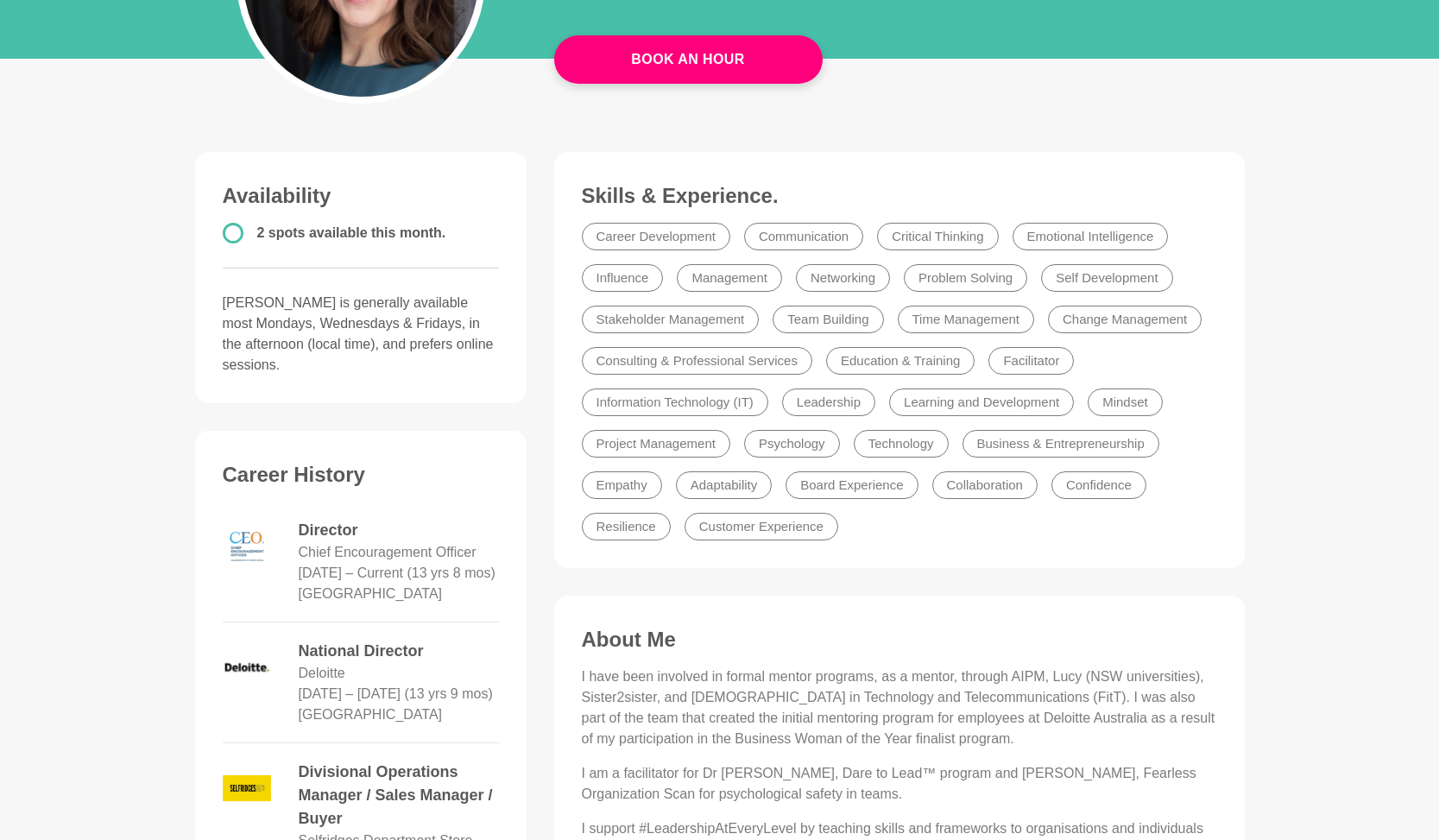
scroll to position [0, 0]
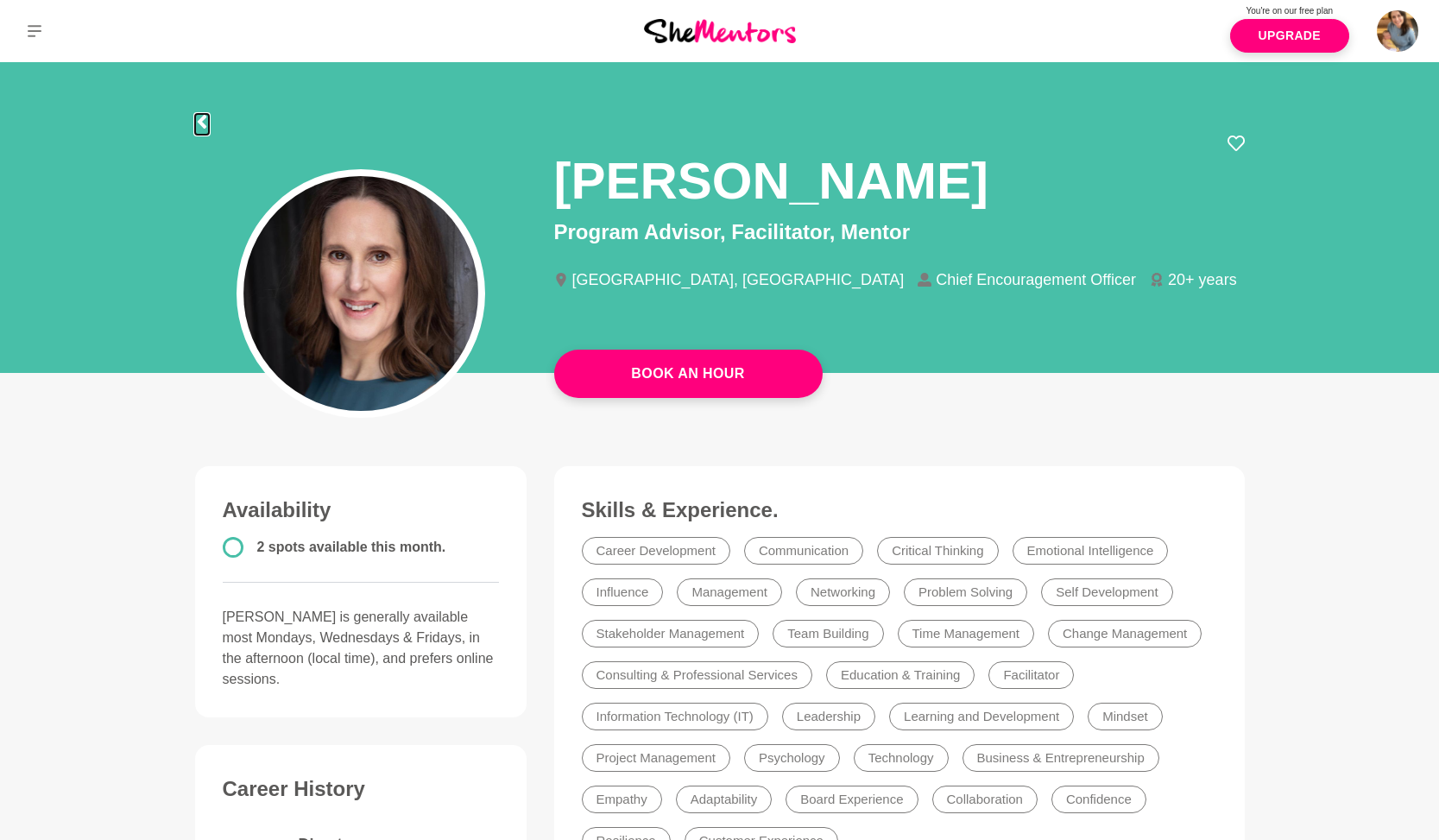
click at [206, 123] on icon at bounding box center [202, 122] width 14 height 14
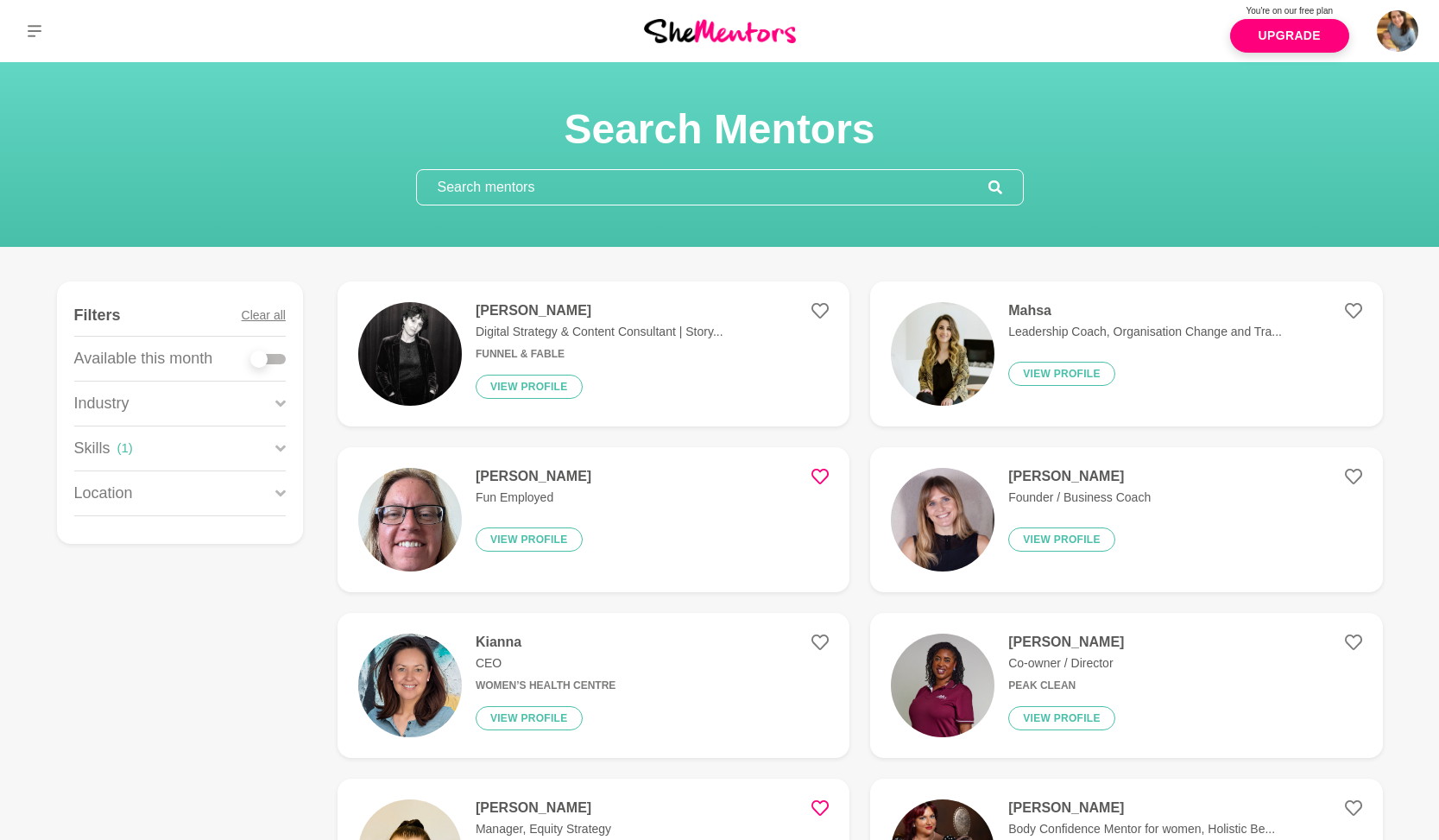
click at [558, 190] on input "text" at bounding box center [703, 187] width 571 height 34
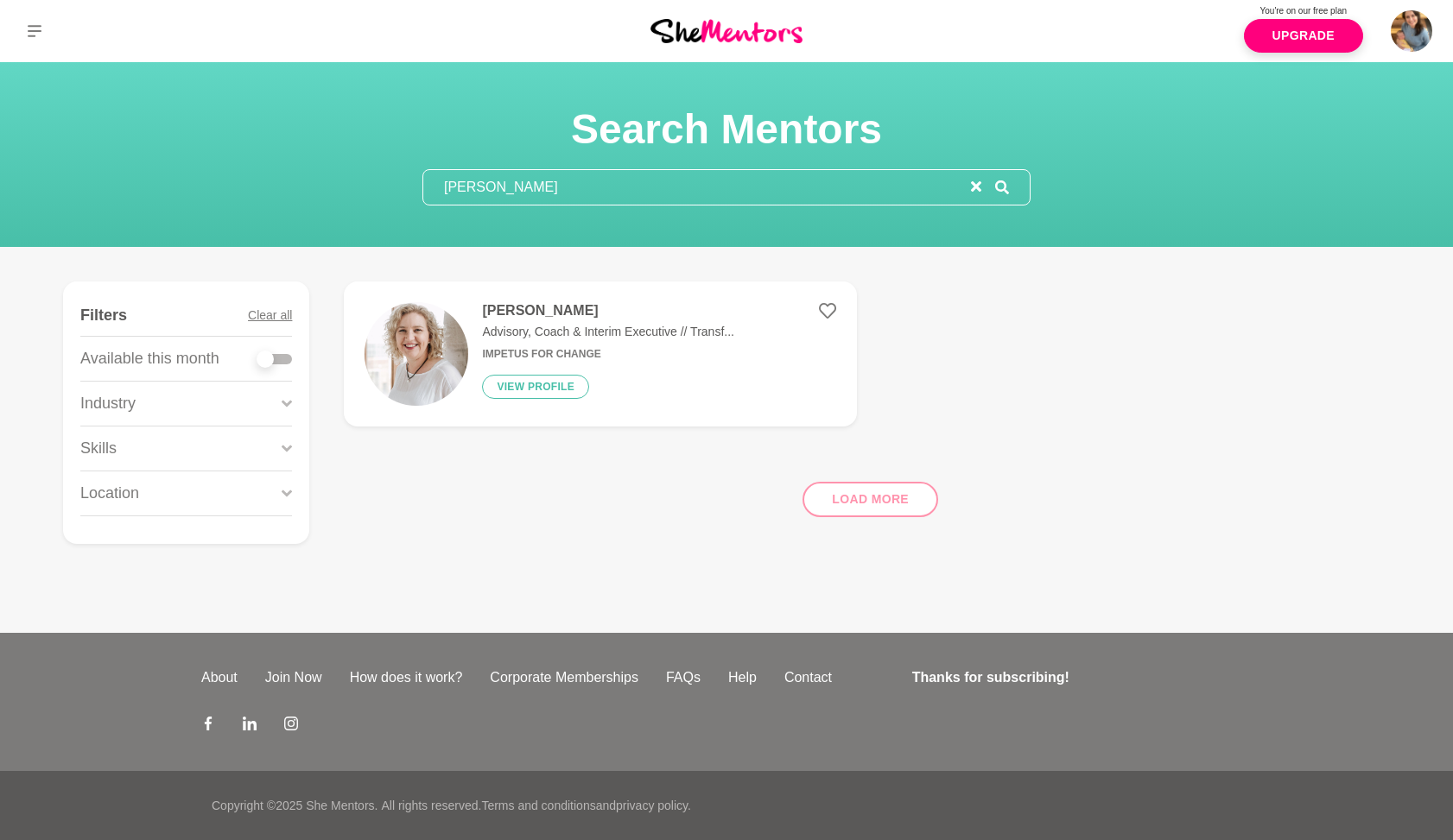
type input "[PERSON_NAME]"
click at [483, 318] on h4 "[PERSON_NAME]" at bounding box center [608, 310] width 252 height 18
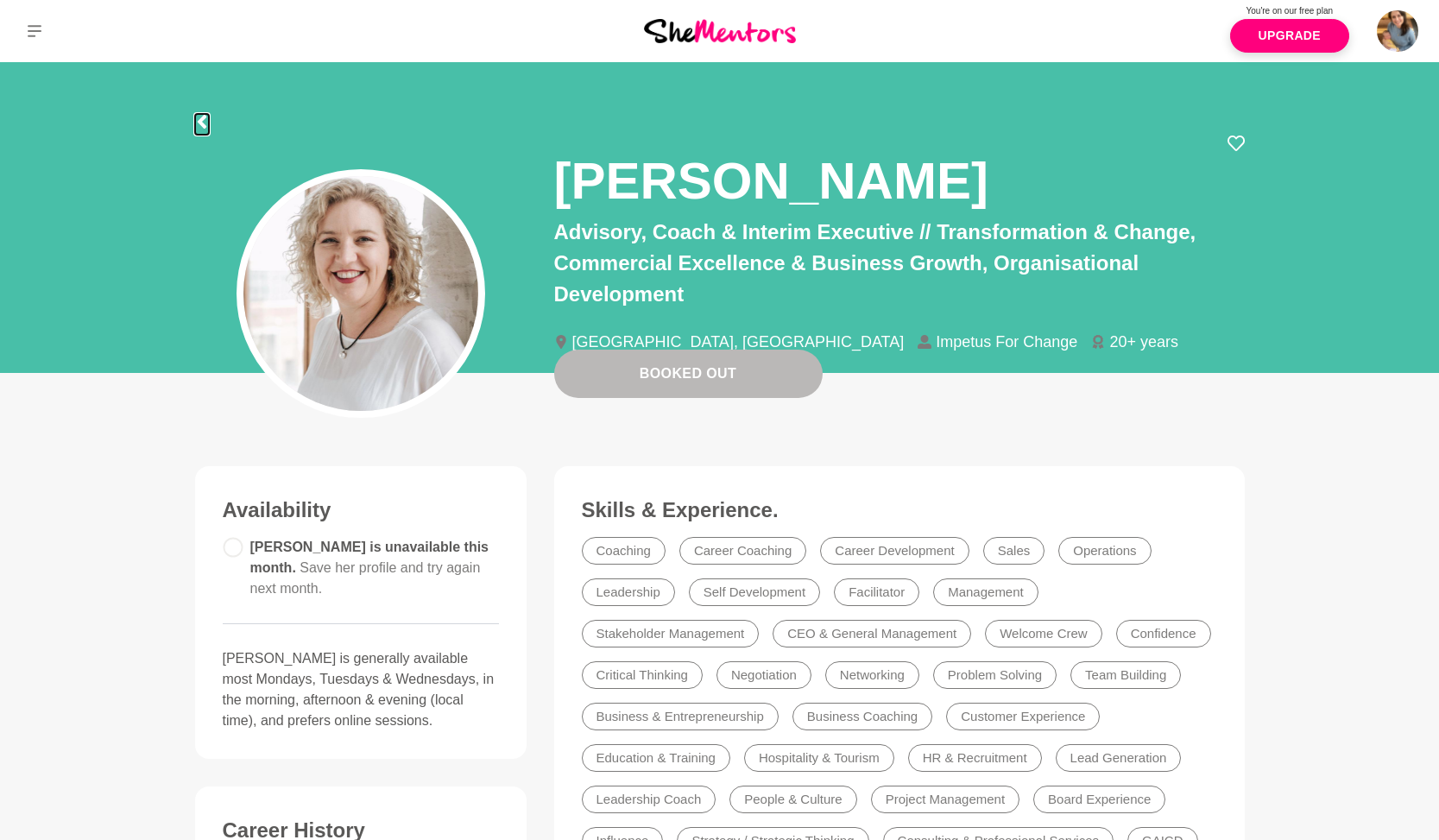
click at [206, 121] on icon at bounding box center [202, 122] width 14 height 14
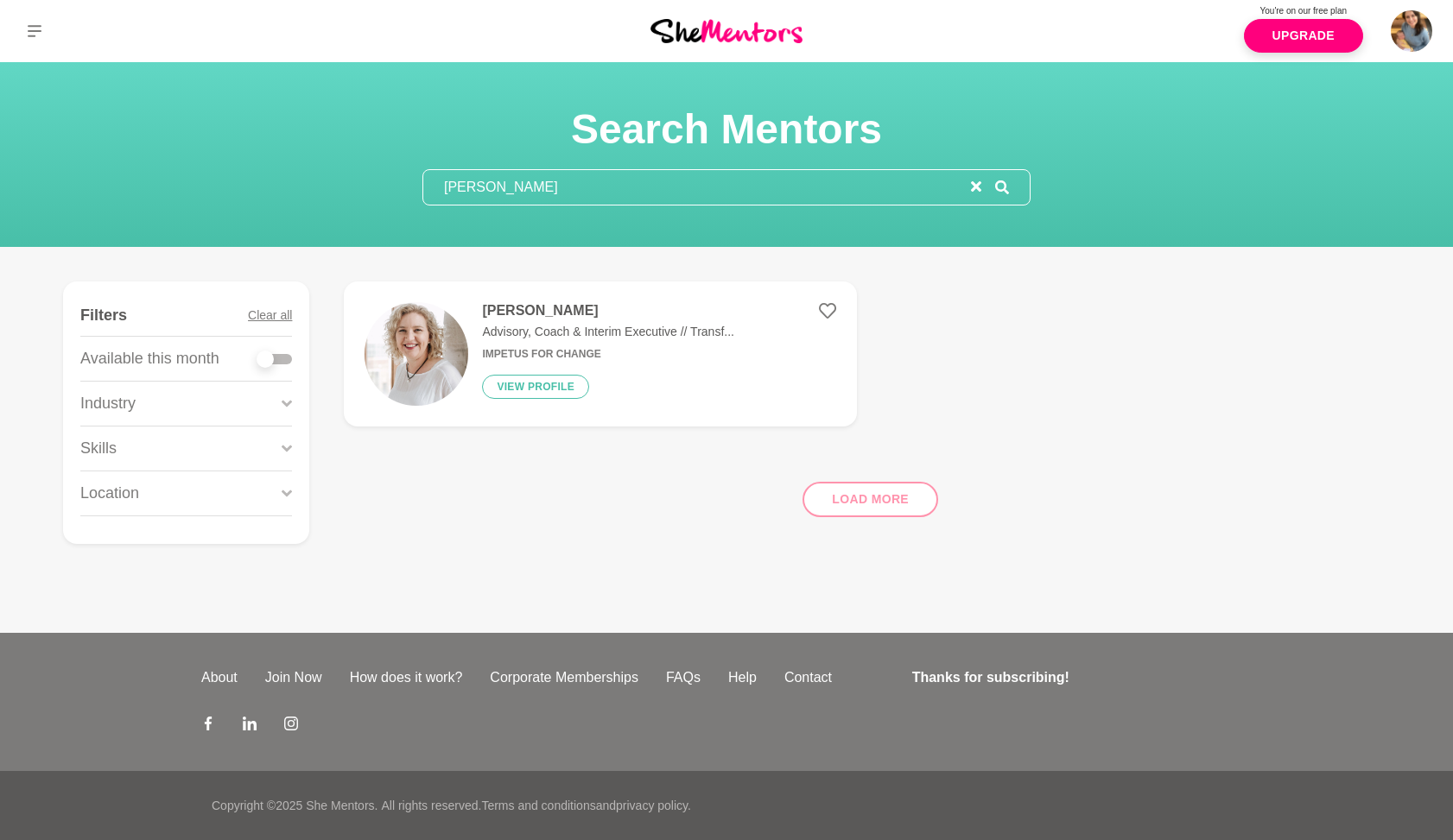
click at [517, 188] on input "[PERSON_NAME]" at bounding box center [697, 187] width 547 height 34
type input "[PERSON_NAME]"
click at [588, 344] on div "[PERSON_NAME] Senior Employee Experience Specialist Telstra View profile" at bounding box center [580, 354] width 225 height 103
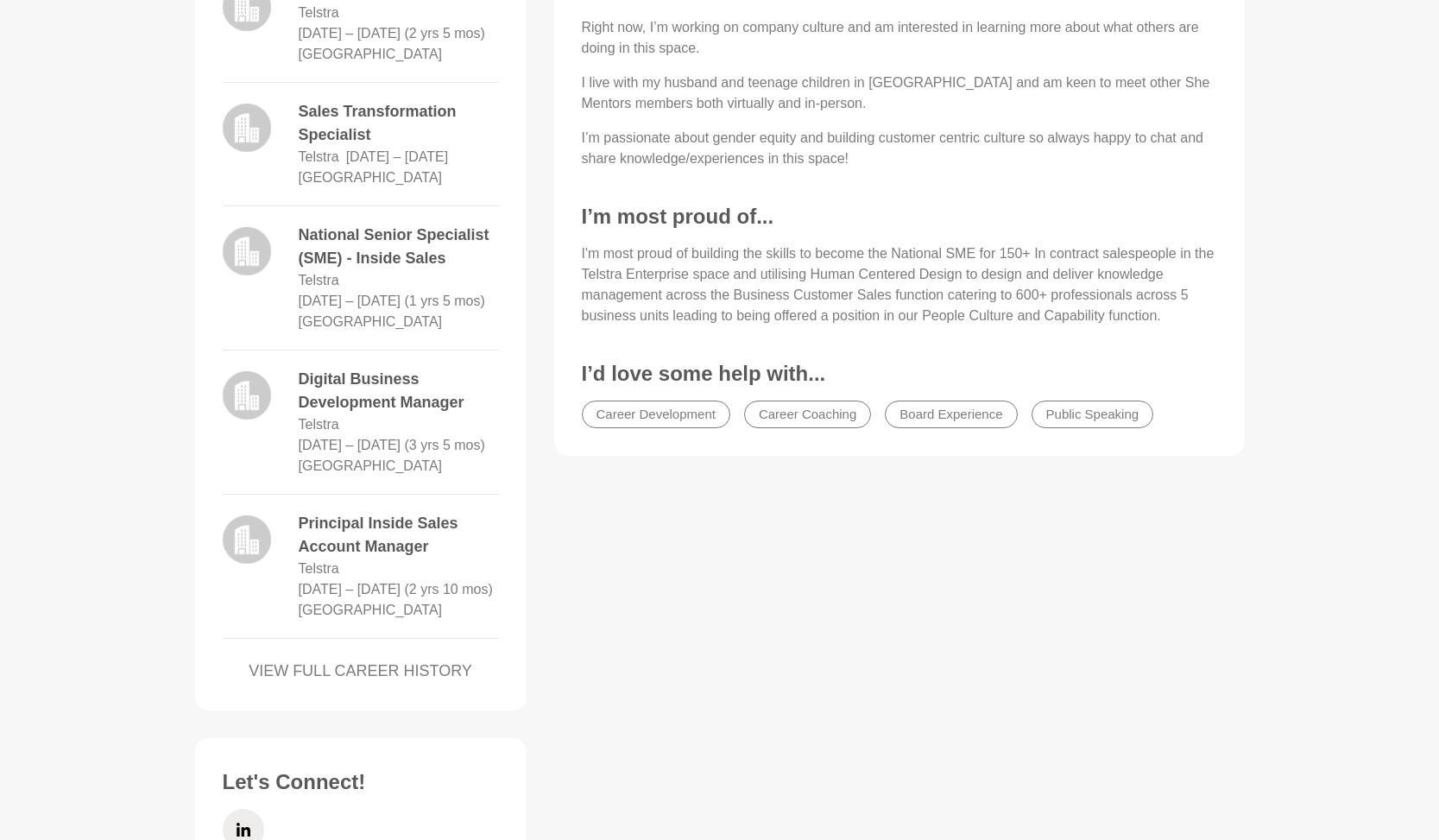
scroll to position [260, 0]
